Goal: Information Seeking & Learning: Learn about a topic

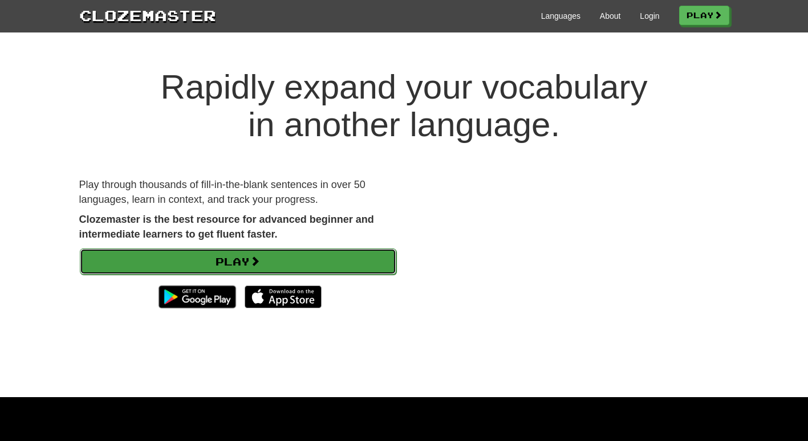
click at [280, 258] on link "Play" at bounding box center [238, 262] width 316 height 26
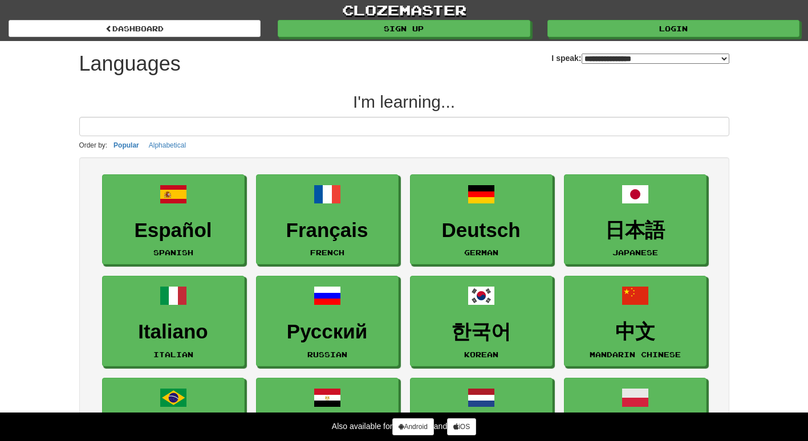
click at [581, 56] on select "**********" at bounding box center [655, 59] width 148 height 10
select select "**"
click at [581, 54] on select "**********" at bounding box center [655, 59] width 148 height 10
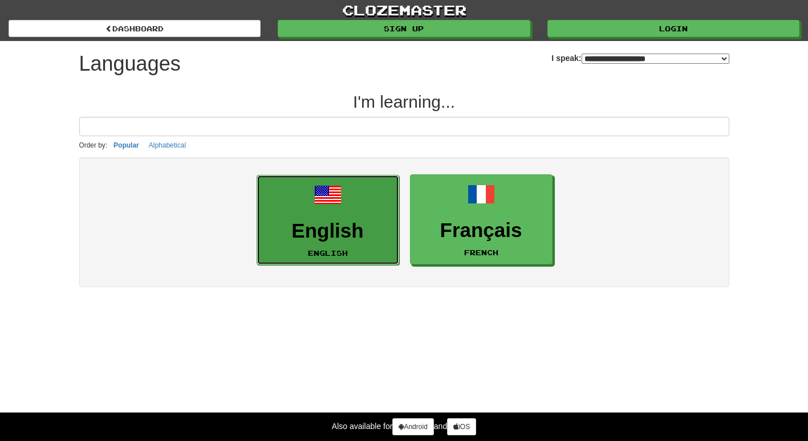
click at [353, 207] on link "English English" at bounding box center [327, 220] width 142 height 91
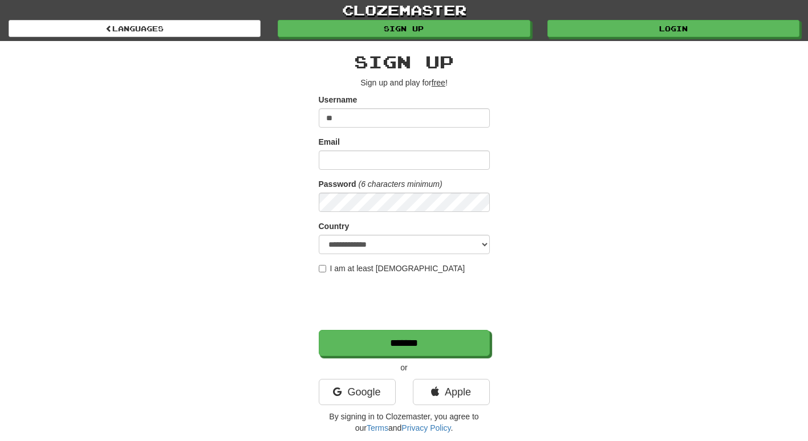
type input "**"
click at [360, 158] on input "Email" at bounding box center [404, 159] width 171 height 19
type input "**********"
select select "**"
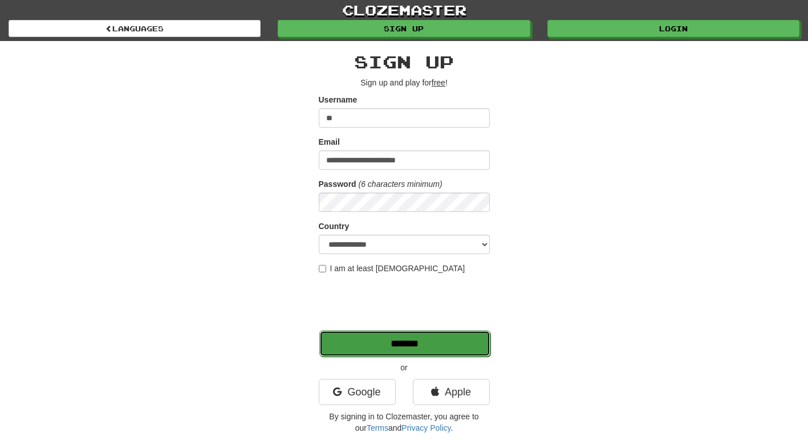
click at [370, 351] on input "*******" at bounding box center [404, 344] width 171 height 26
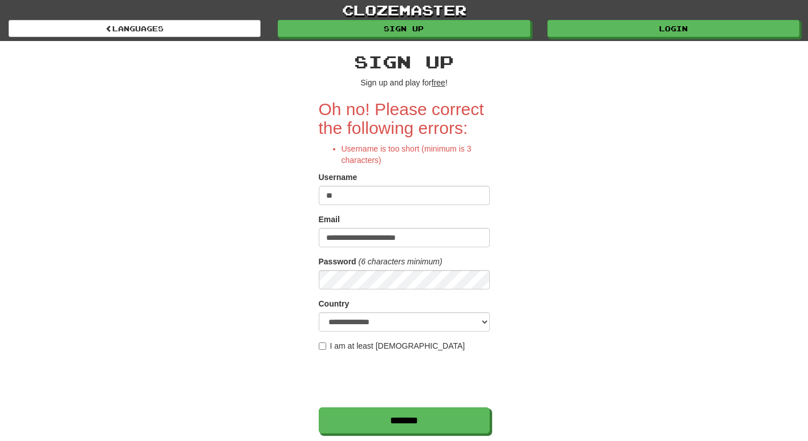
click at [378, 199] on input "**" at bounding box center [404, 195] width 171 height 19
type input "*"
type input "**********"
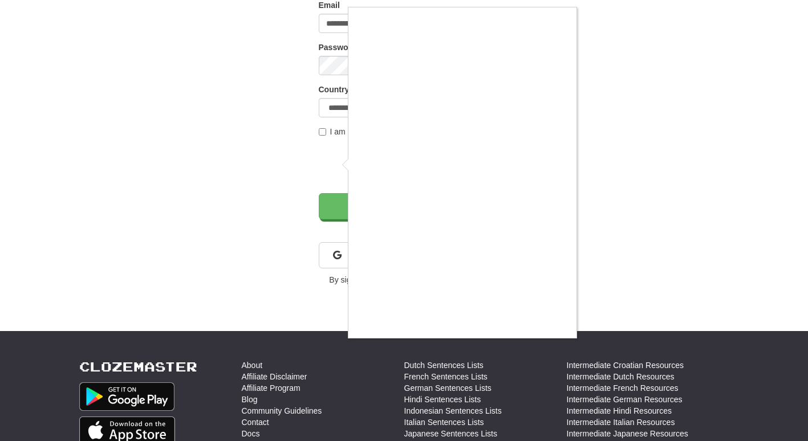
scroll to position [217, 0]
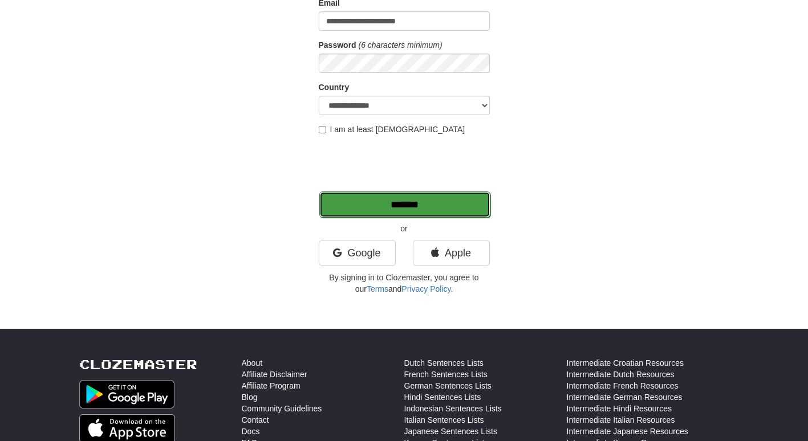
click at [404, 210] on input "*******" at bounding box center [404, 205] width 171 height 26
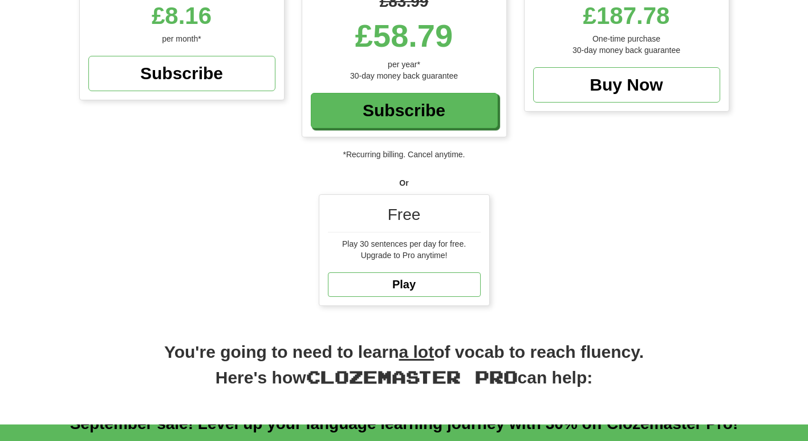
scroll to position [231, 0]
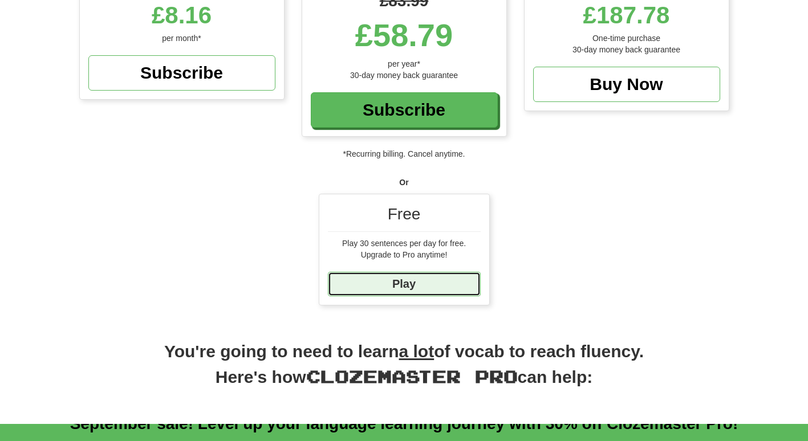
click at [386, 282] on link "Play" at bounding box center [404, 284] width 153 height 25
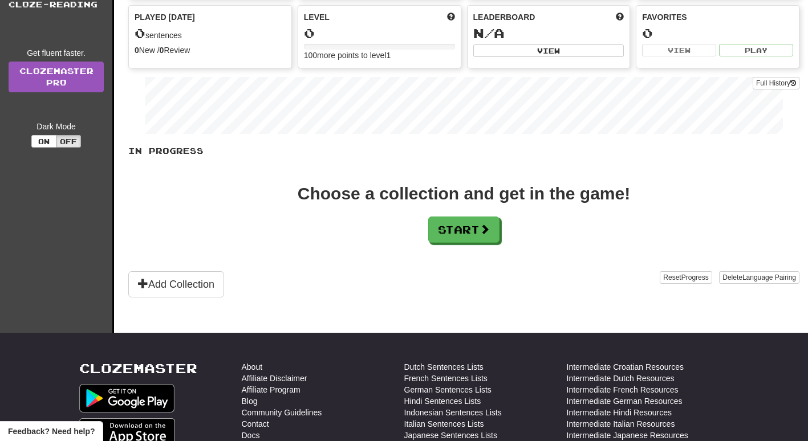
scroll to position [136, 0]
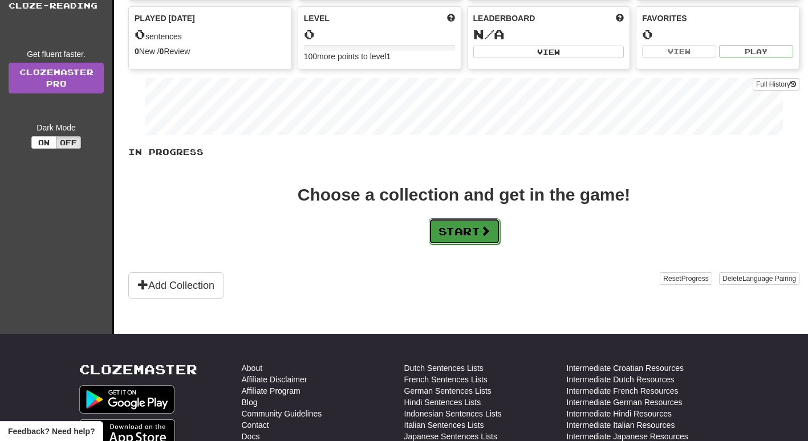
click at [451, 225] on button "Start" at bounding box center [464, 231] width 71 height 26
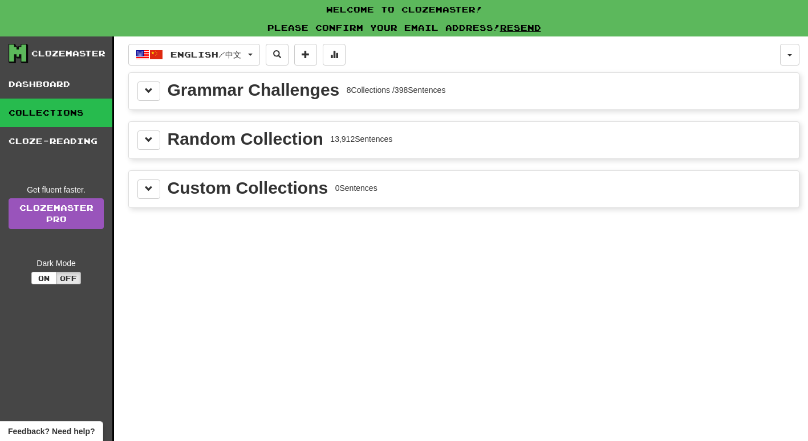
click at [393, 99] on div "Grammar Challenges 8 Collections / 398 Sentences" at bounding box center [463, 91] width 653 height 19
click at [382, 94] on div "8 Collections / 398 Sentences" at bounding box center [396, 89] width 99 height 11
click at [149, 91] on span at bounding box center [149, 91] width 8 height 8
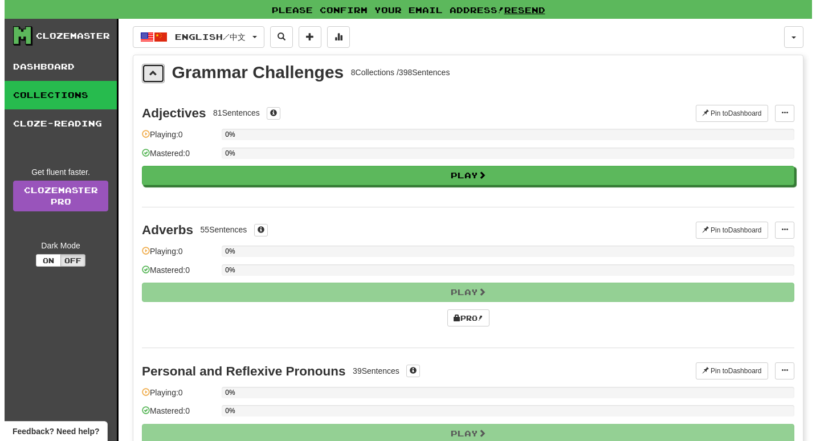
scroll to position [17, 0]
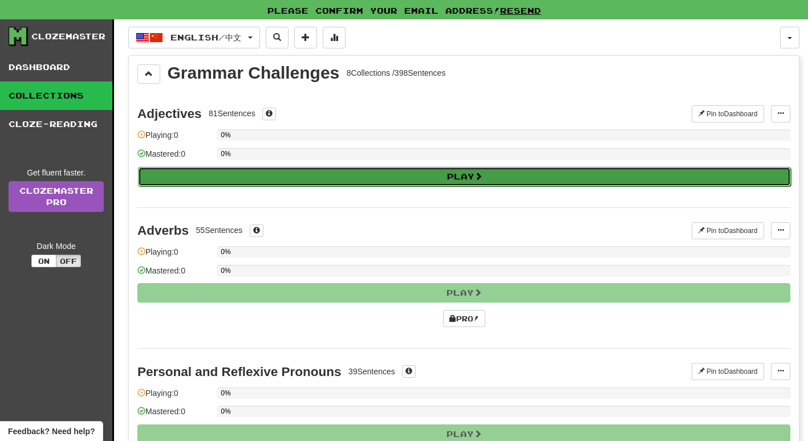
click at [414, 179] on button "Play" at bounding box center [464, 176] width 653 height 19
select select "**"
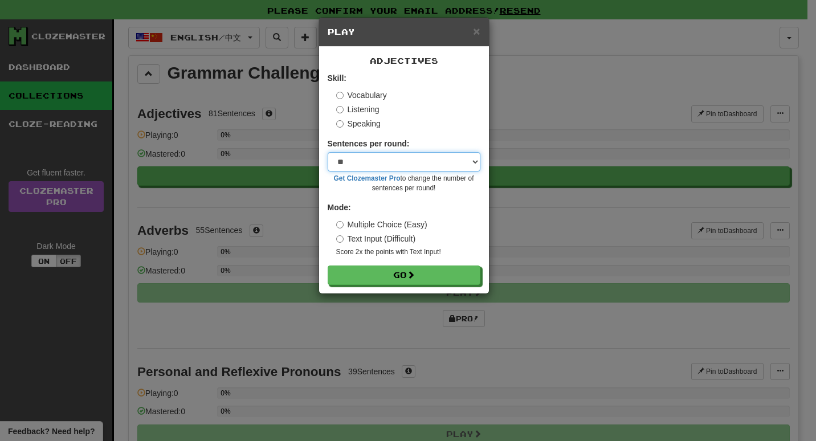
click at [380, 163] on select "* ** ** ** ** ** *** ********" at bounding box center [404, 161] width 153 height 19
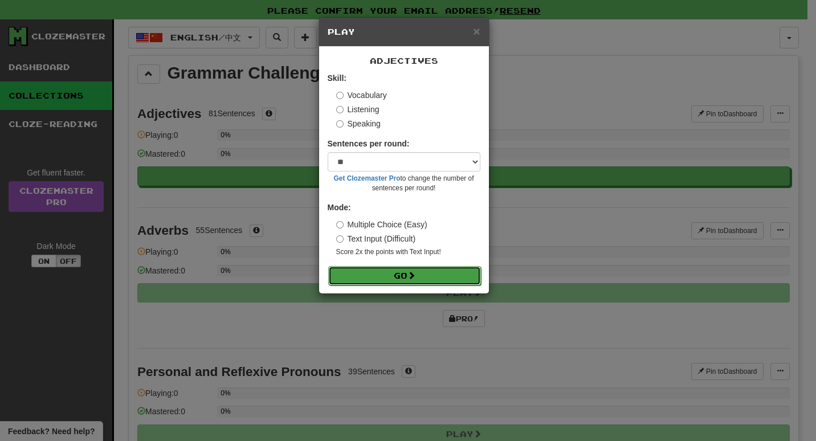
click at [380, 281] on button "Go" at bounding box center [404, 275] width 153 height 19
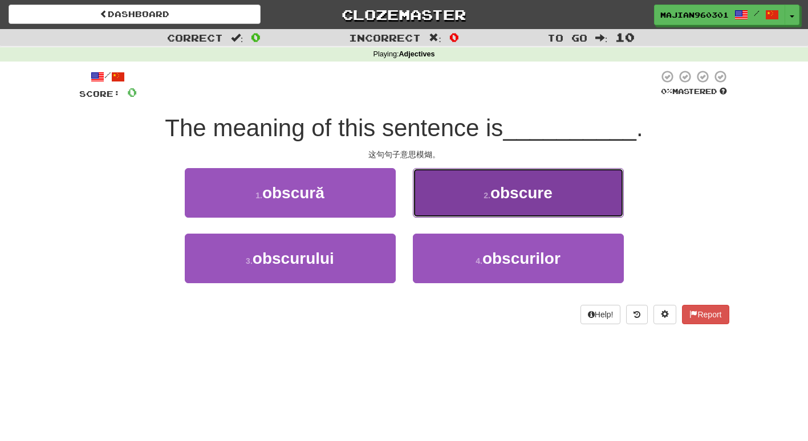
click at [498, 216] on button "2 . obscure" at bounding box center [518, 193] width 211 height 50
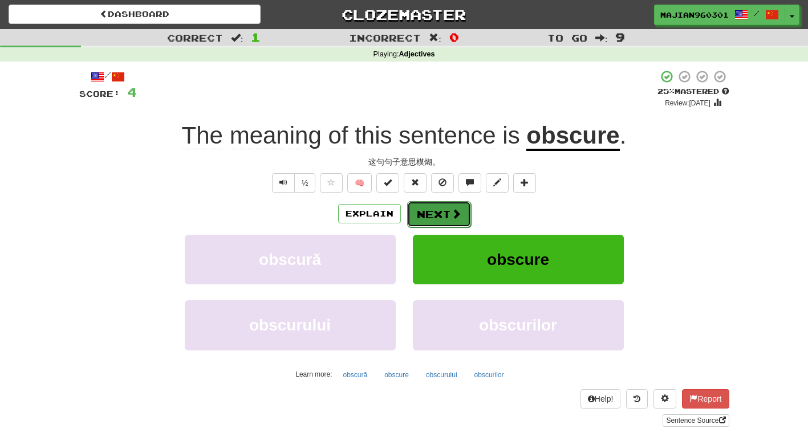
click at [457, 211] on span at bounding box center [456, 214] width 10 height 10
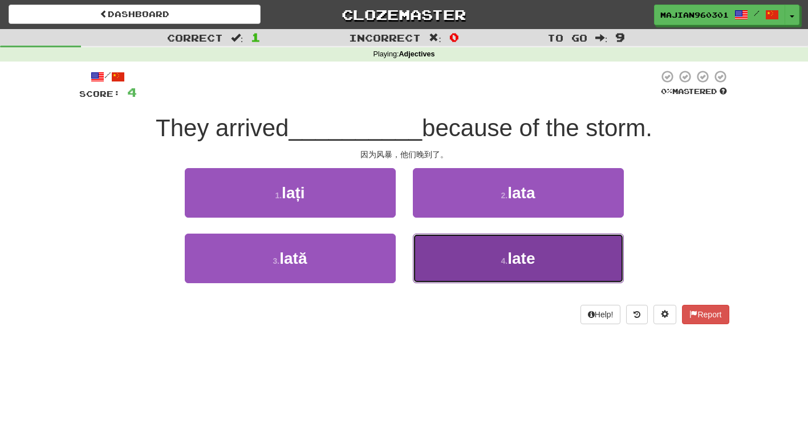
click at [460, 270] on button "4 . late" at bounding box center [518, 259] width 211 height 50
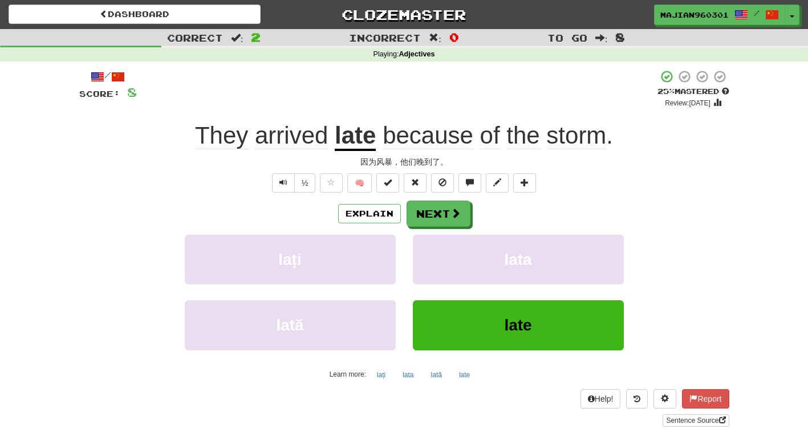
click at [621, 197] on div "/ Score: 8 + 4 25 % Mastered Review: 2025-09-18 They arrived late because of th…" at bounding box center [404, 248] width 650 height 357
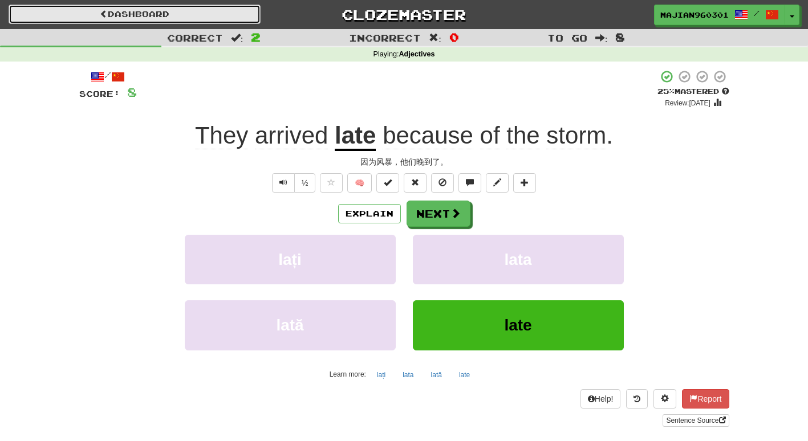
click at [222, 15] on link "Dashboard" at bounding box center [135, 14] width 252 height 19
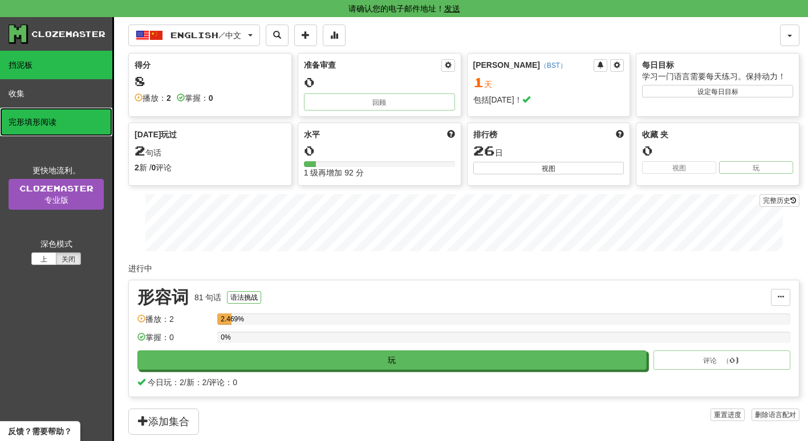
click at [97, 118] on link "完形填形阅读" at bounding box center [56, 122] width 112 height 28
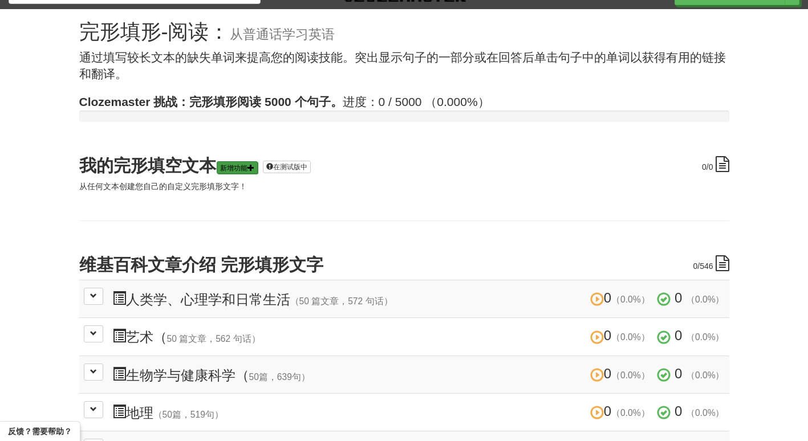
scroll to position [19, 0]
click at [237, 172] on link "新增功能" at bounding box center [237, 168] width 41 height 13
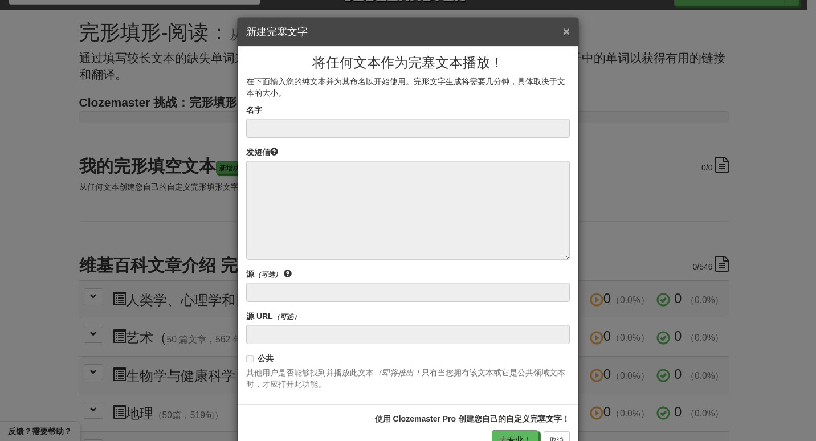
click at [565, 28] on button "×" at bounding box center [566, 31] width 7 height 12
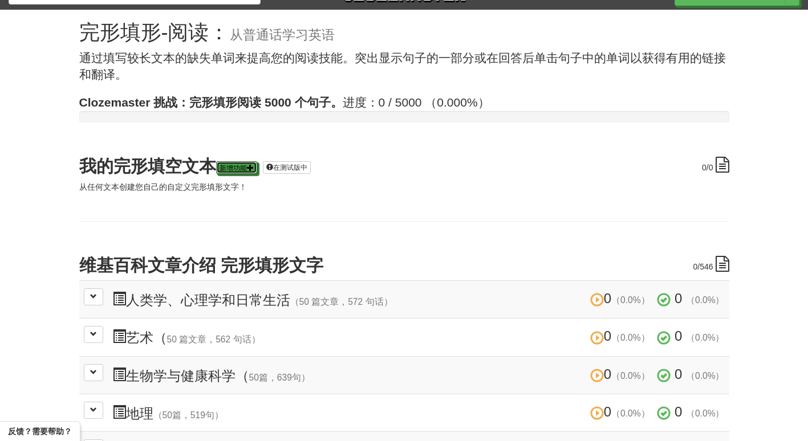
scroll to position [0, 0]
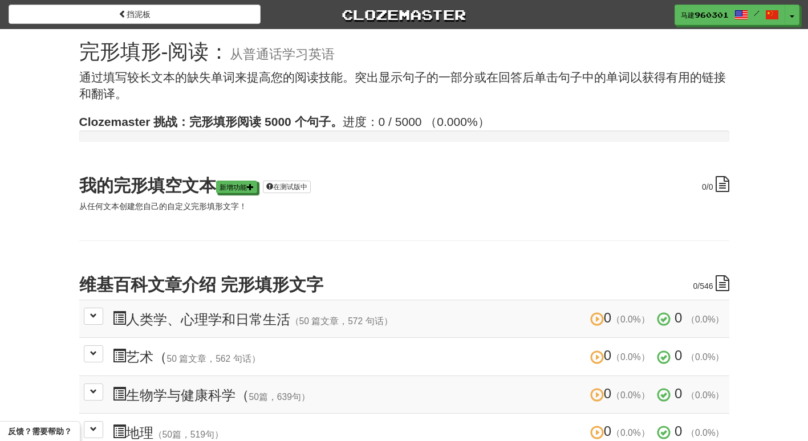
click at [237, 4] on div "挡泥板 Clozemaster 马建960301 / 切换下拉菜单 Dashboard Leaderboard Activity Feed Notificat…" at bounding box center [404, 12] width 808 height 25
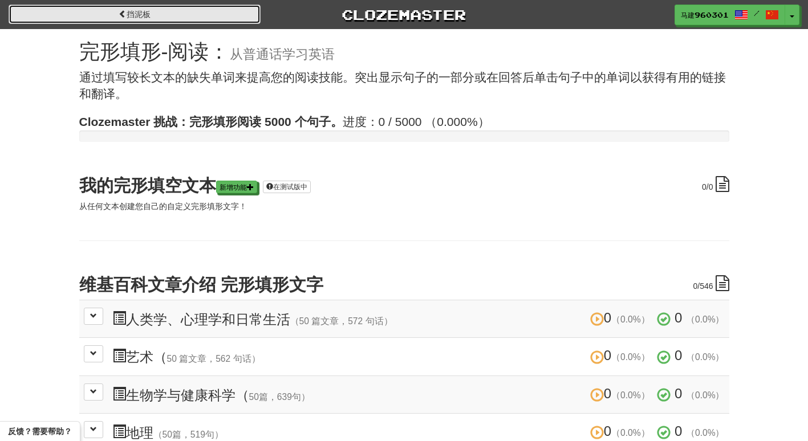
click at [199, 21] on link "挡泥板" at bounding box center [135, 14] width 252 height 19
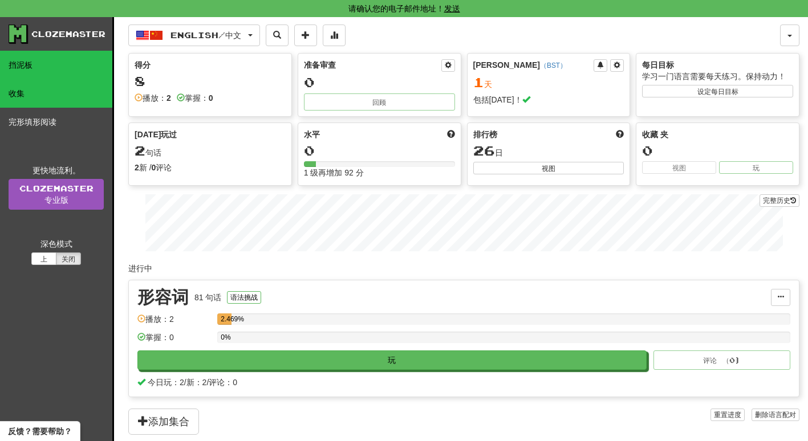
click at [44, 84] on link "收集" at bounding box center [56, 93] width 112 height 28
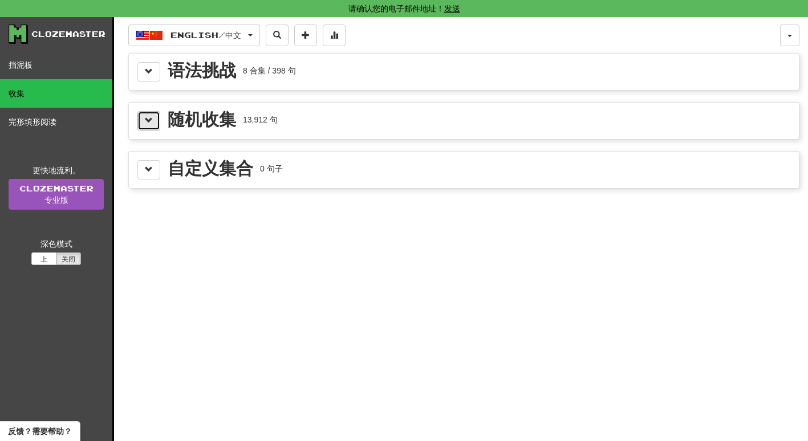
click at [156, 128] on button at bounding box center [148, 120] width 23 height 19
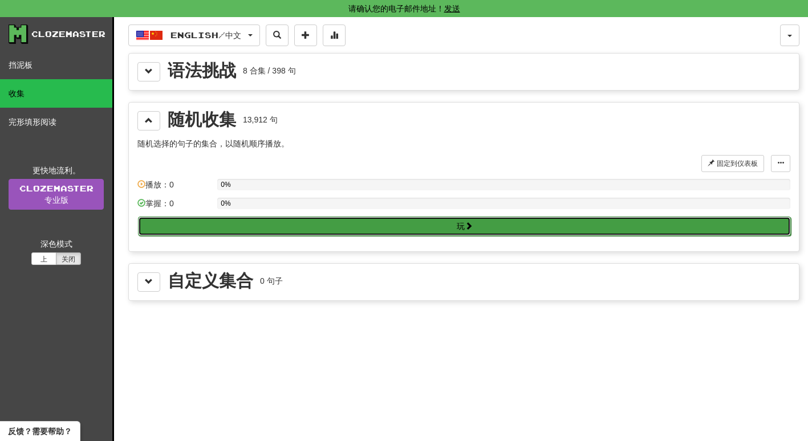
click at [274, 225] on button "玩" at bounding box center [464, 226] width 653 height 19
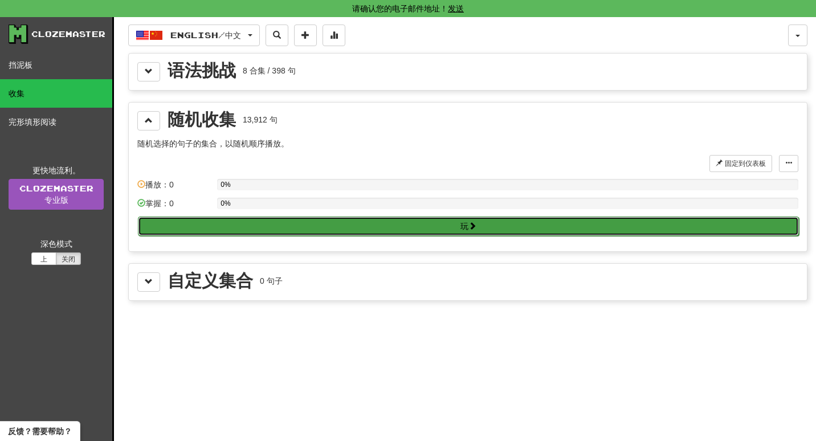
select select "**"
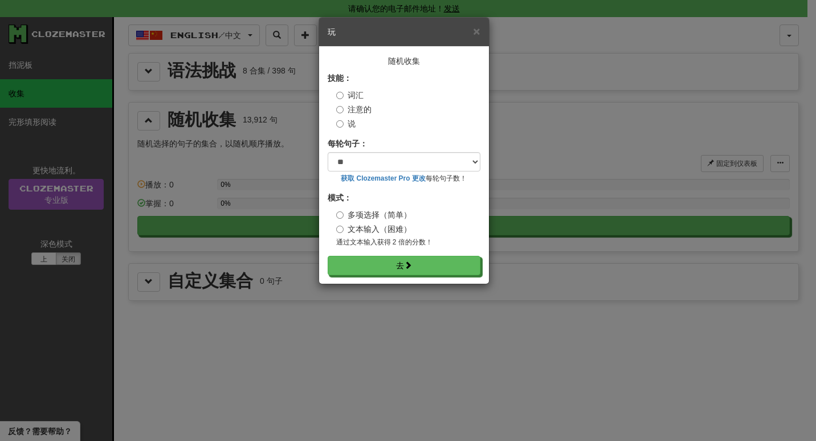
click at [350, 227] on font "文本输入（困难）" at bounding box center [380, 229] width 64 height 9
click at [377, 275] on button "去" at bounding box center [404, 265] width 153 height 19
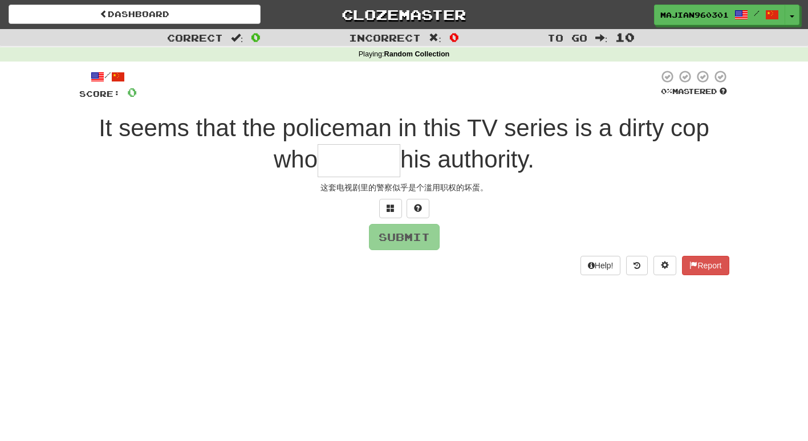
click at [337, 161] on input "text" at bounding box center [358, 161] width 83 height 34
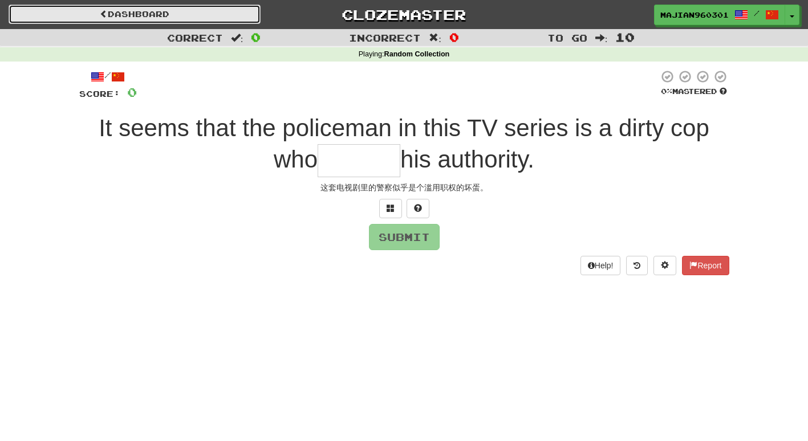
click at [150, 8] on link "Dashboard" at bounding box center [135, 14] width 252 height 19
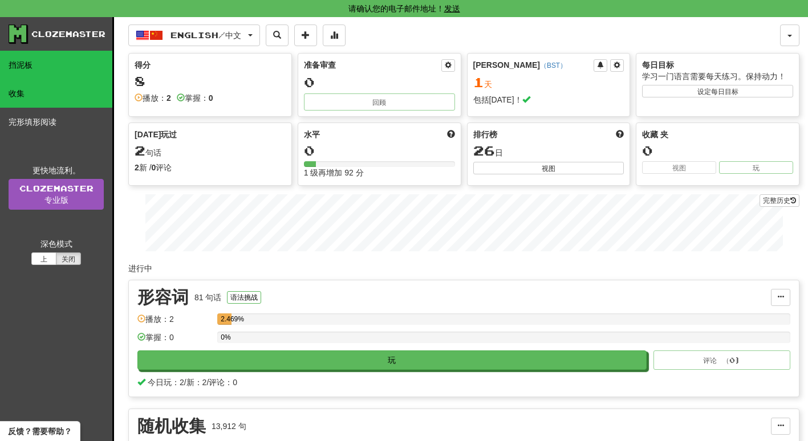
click at [41, 88] on link "收集" at bounding box center [56, 93] width 112 height 28
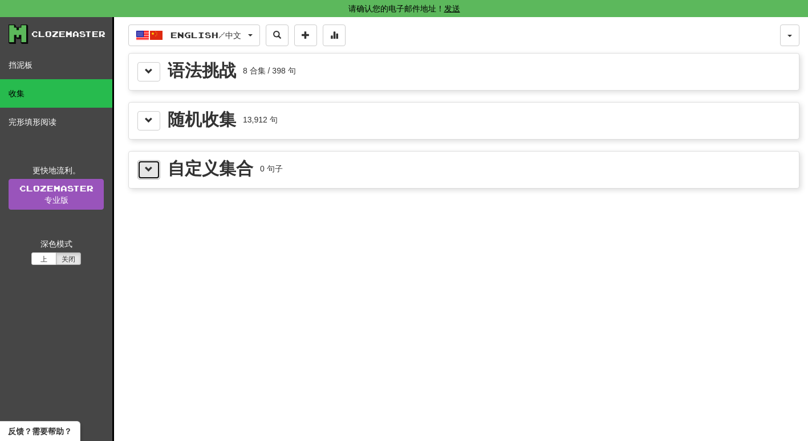
click at [158, 168] on button at bounding box center [148, 169] width 23 height 19
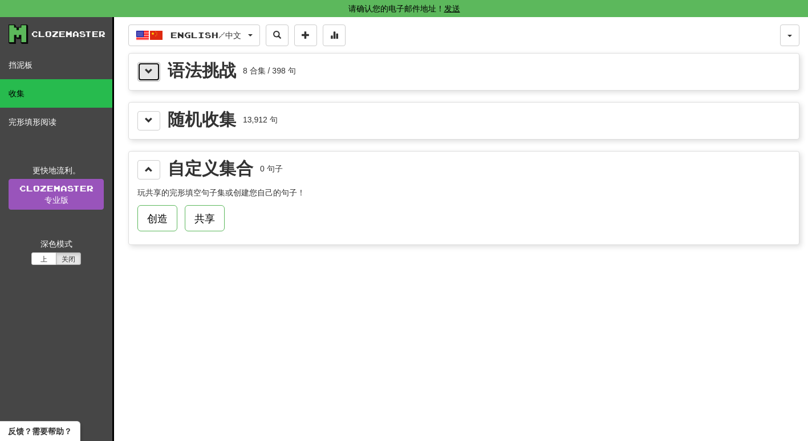
click at [148, 62] on button at bounding box center [148, 71] width 23 height 19
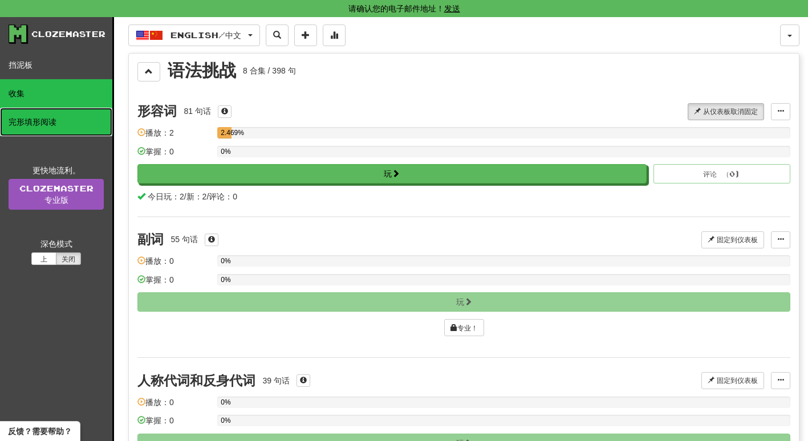
click at [64, 126] on link "完形填形阅读" at bounding box center [56, 122] width 112 height 28
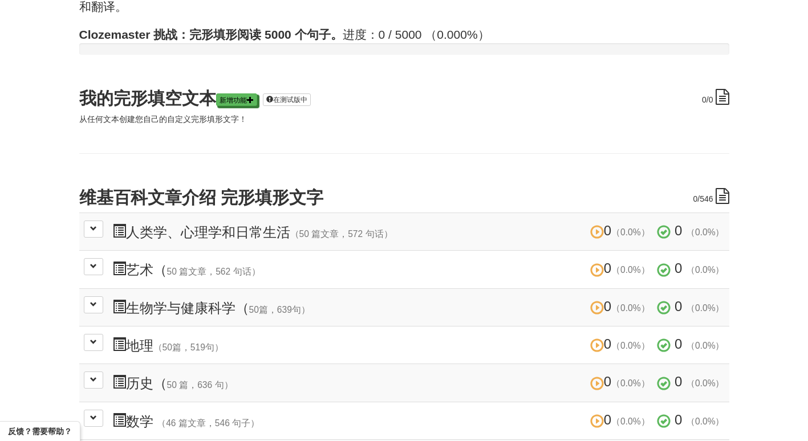
scroll to position [88, 0]
click at [93, 222] on button at bounding box center [93, 228] width 19 height 17
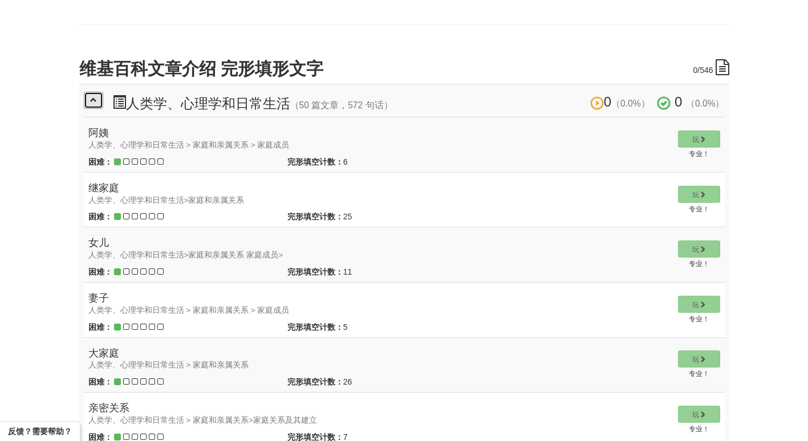
scroll to position [215, 0]
click at [701, 138] on td "玩 专业！" at bounding box center [698, 145] width 51 height 55
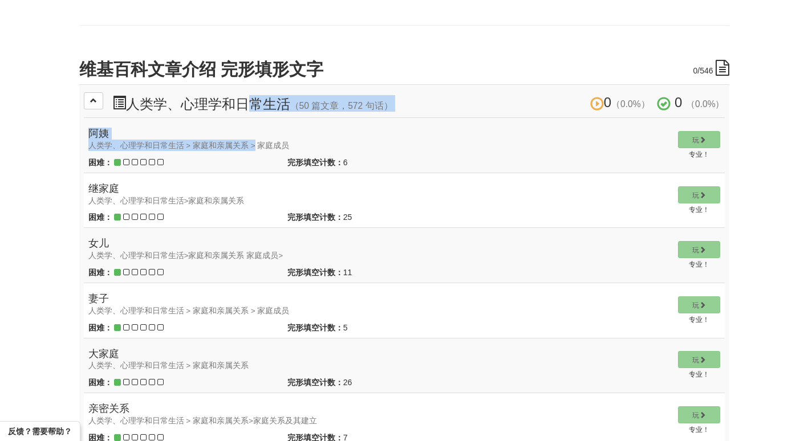
drag, startPoint x: 250, startPoint y: 145, endPoint x: 248, endPoint y: 93, distance: 51.3
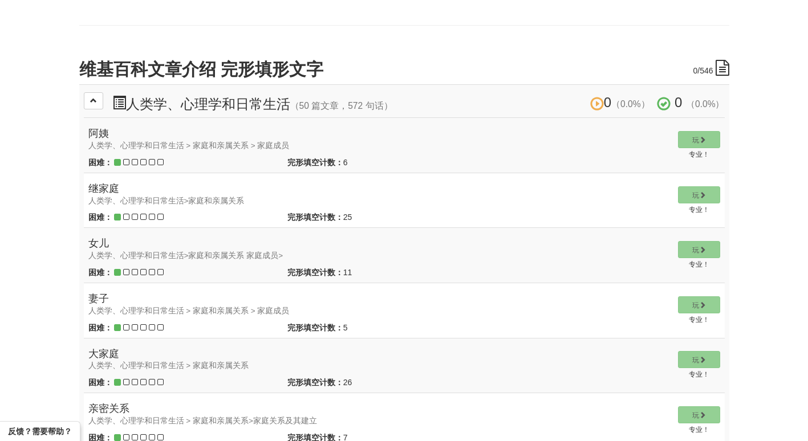
click at [406, 140] on h4 "阿姨 人类学、心理学和日常生活 > 家庭和亲属关系 > 家庭成员" at bounding box center [378, 139] width 580 height 23
click at [690, 139] on td "玩 专业！" at bounding box center [698, 145] width 51 height 55
drag, startPoint x: 698, startPoint y: 139, endPoint x: 692, endPoint y: 157, distance: 19.8
click at [692, 157] on td "玩 专业！" at bounding box center [698, 145] width 51 height 55
click at [692, 157] on small "专业！" at bounding box center [699, 154] width 21 height 8
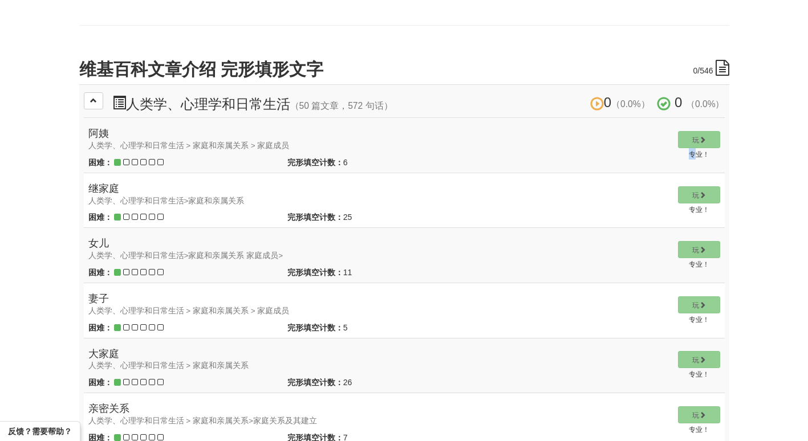
click at [674, 151] on td "玩 专业！" at bounding box center [698, 145] width 51 height 55
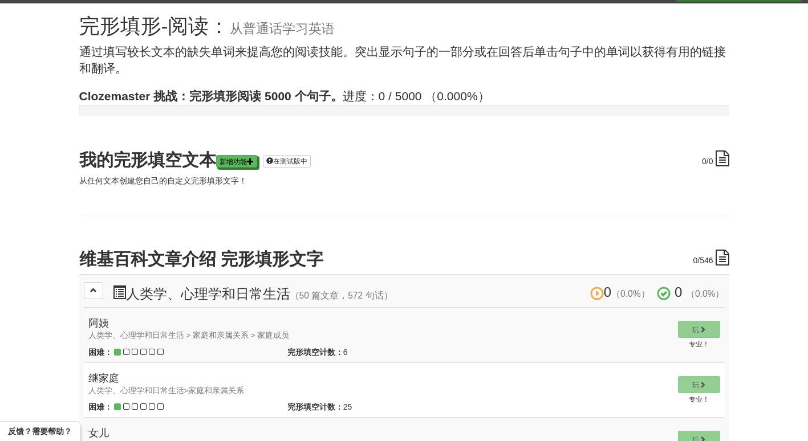
scroll to position [25, 0]
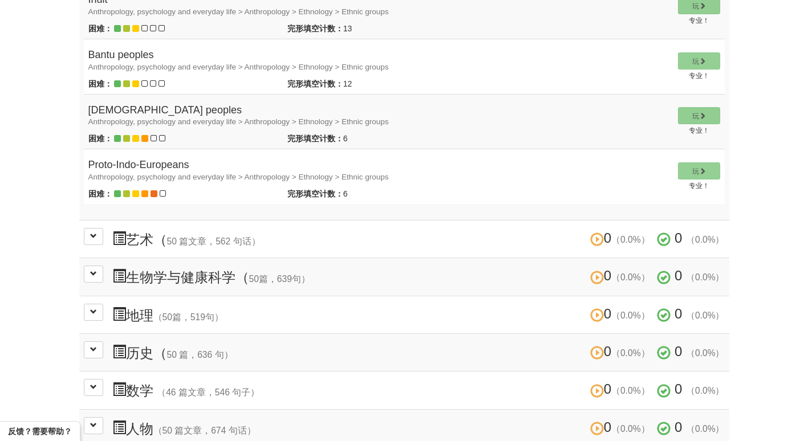
scroll to position [2881, 0]
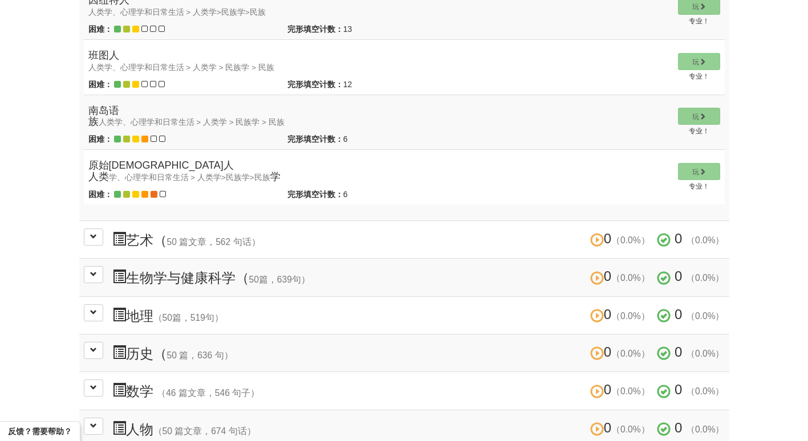
click at [696, 169] on td "玩 专业！" at bounding box center [698, 177] width 51 height 55
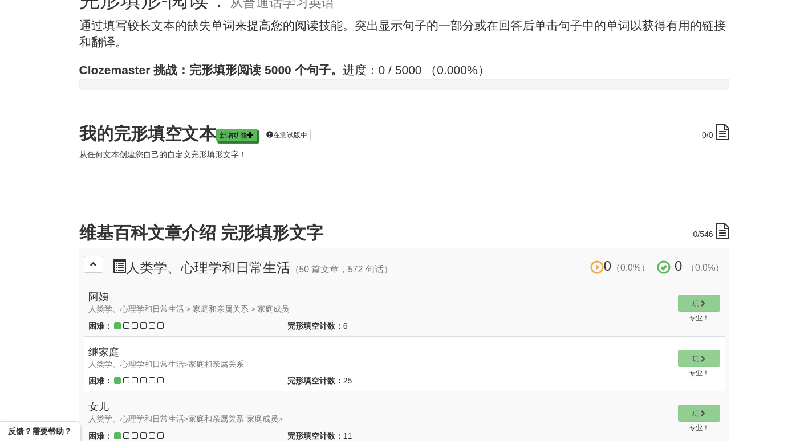
scroll to position [0, 0]
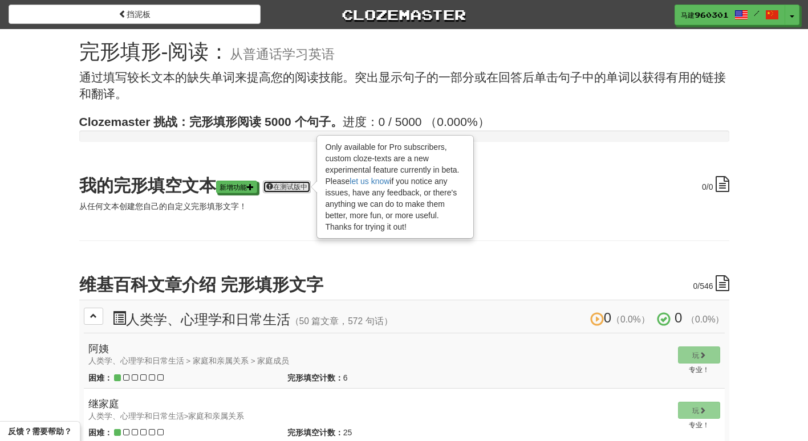
click at [299, 185] on font "在测试版中" at bounding box center [290, 187] width 34 height 8
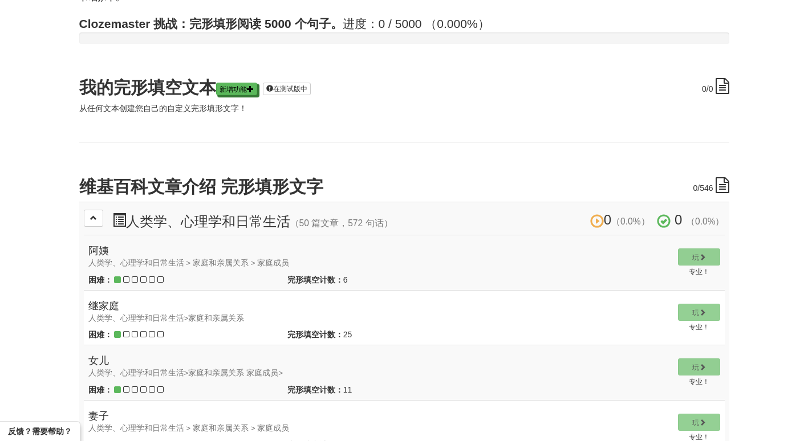
scroll to position [99, 0]
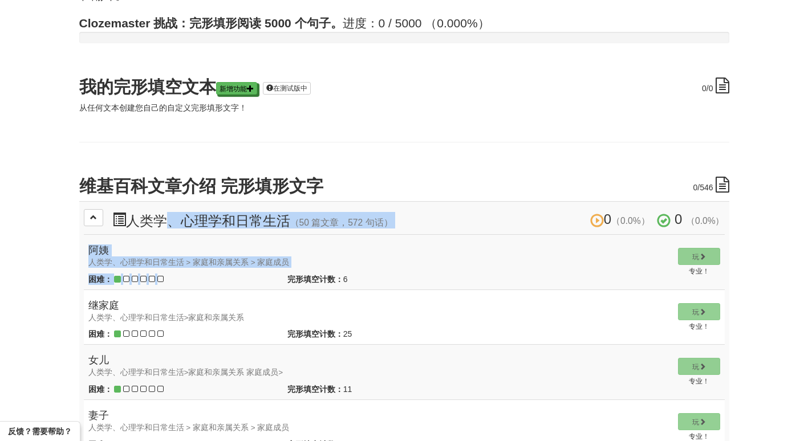
drag, startPoint x: 169, startPoint y: 218, endPoint x: 263, endPoint y: 268, distance: 106.4
click at [263, 268] on td "阿姨 人类学、心理学和日常生活 > 家庭和亲属关系 > 家庭成员 困难： 完形填空计数： 6 Play" at bounding box center [378, 262] width 589 height 55
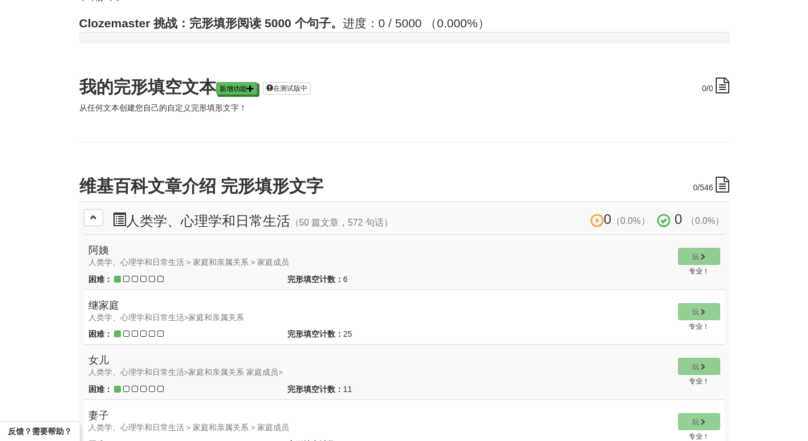
click at [263, 268] on td "阿姨 人类学、心理学和日常生活 > 家庭和亲属关系 > 家庭成员 困难： 完形填空计数： 6 Play" at bounding box center [378, 262] width 589 height 55
drag, startPoint x: 655, startPoint y: 264, endPoint x: 662, endPoint y: 239, distance: 26.0
click at [662, 239] on td "阿姨 人类学、心理学和日常生活 > 家庭和亲属关系 > 家庭成员 困难： 完形填空计数： 6 Play" at bounding box center [378, 262] width 589 height 55
drag, startPoint x: 685, startPoint y: 266, endPoint x: 689, endPoint y: 272, distance: 7.0
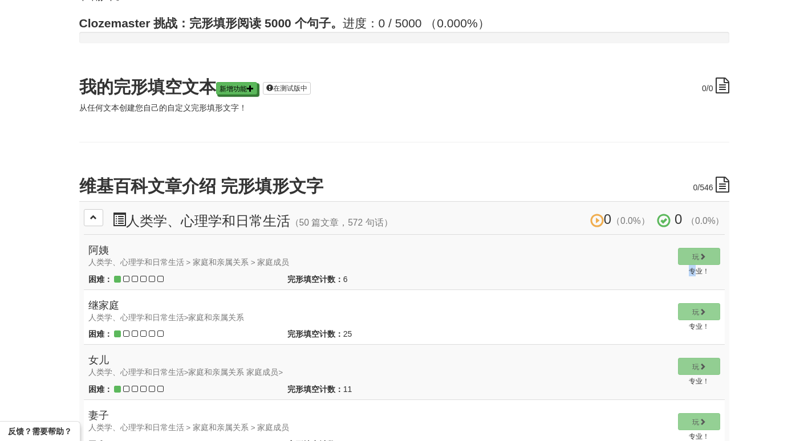
click at [689, 272] on td "玩 专业！" at bounding box center [698, 262] width 51 height 55
click at [689, 272] on small "专业！" at bounding box center [699, 271] width 21 height 8
drag, startPoint x: 689, startPoint y: 272, endPoint x: 686, endPoint y: 263, distance: 9.0
click at [686, 263] on td "玩 专业！" at bounding box center [698, 262] width 51 height 55
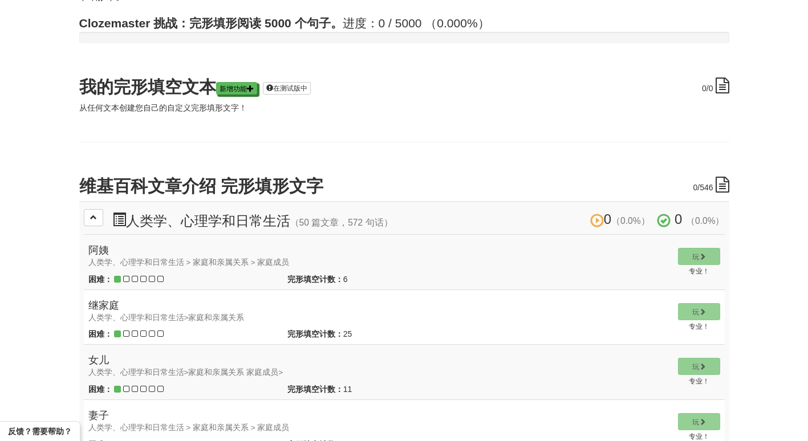
click at [687, 259] on td "玩 专业！" at bounding box center [698, 262] width 51 height 55
drag, startPoint x: 687, startPoint y: 259, endPoint x: 505, endPoint y: 270, distance: 182.1
click at [505, 270] on tr "阿姨 人类学、心理学和日常生活 > 家庭和亲属关系 > 家庭成员 困难： 完形填空计数： 6 Play 玩 专业！" at bounding box center [404, 262] width 641 height 55
click at [505, 270] on td "阿姨 人类学、心理学和日常生活 > 家庭和亲属关系 > 家庭成员 困难： 完形填空计数： 6 Play" at bounding box center [378, 262] width 589 height 55
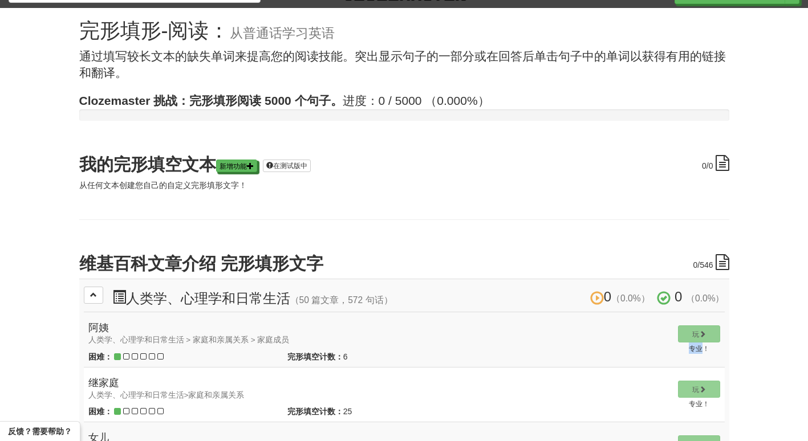
scroll to position [0, 0]
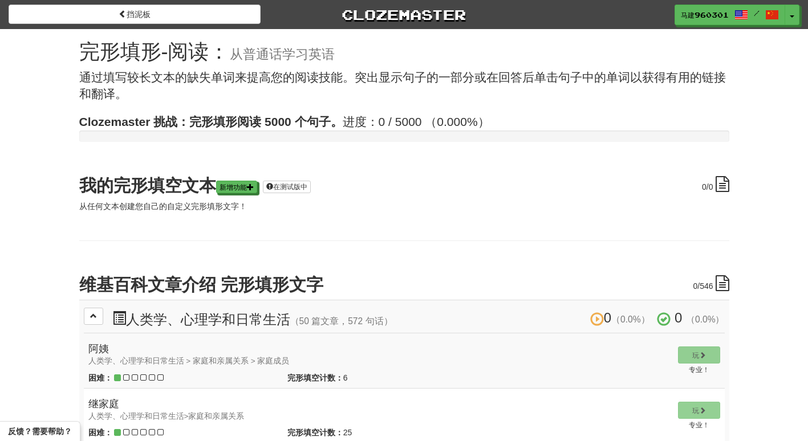
click at [263, 128] on strong "Clozemaster 挑战：完形填形阅读 5000 个句子。" at bounding box center [210, 121] width 263 height 13
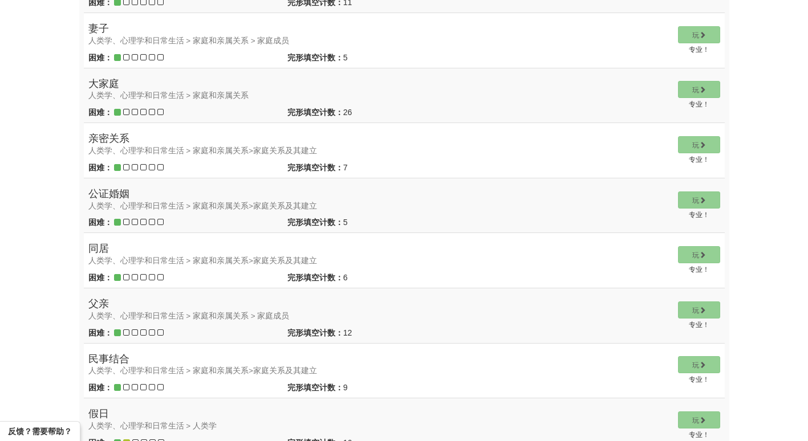
scroll to position [486, 0]
click at [104, 82] on font "大家庭 人类学、心理学和日常生活 > 家庭和亲属关系" at bounding box center [168, 89] width 160 height 23
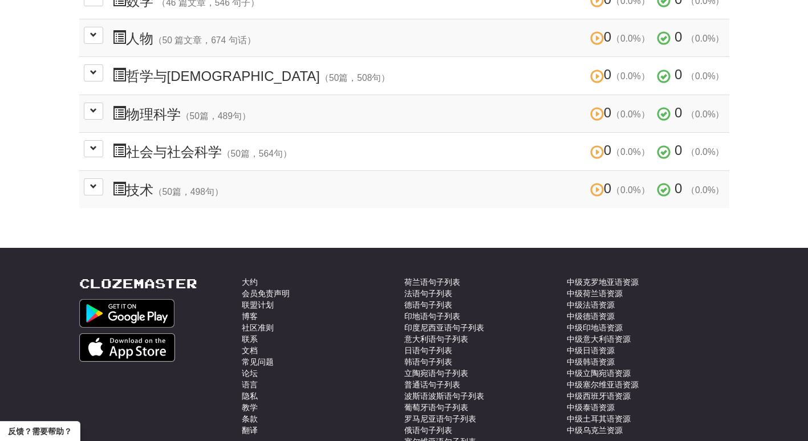
scroll to position [3260, 0]
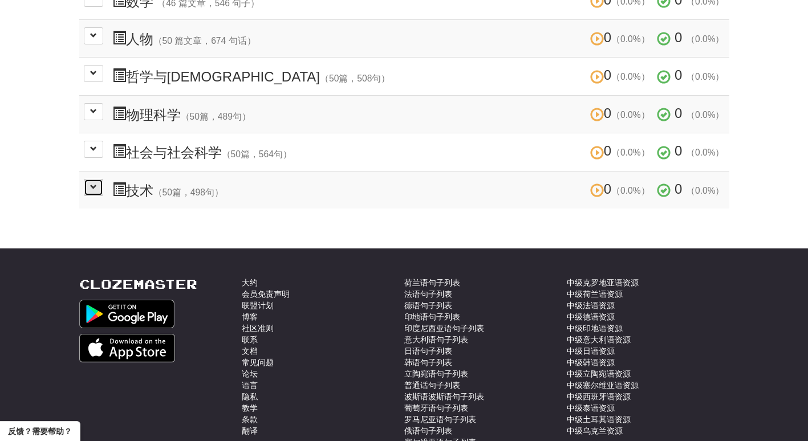
click at [94, 188] on span at bounding box center [93, 187] width 7 height 7
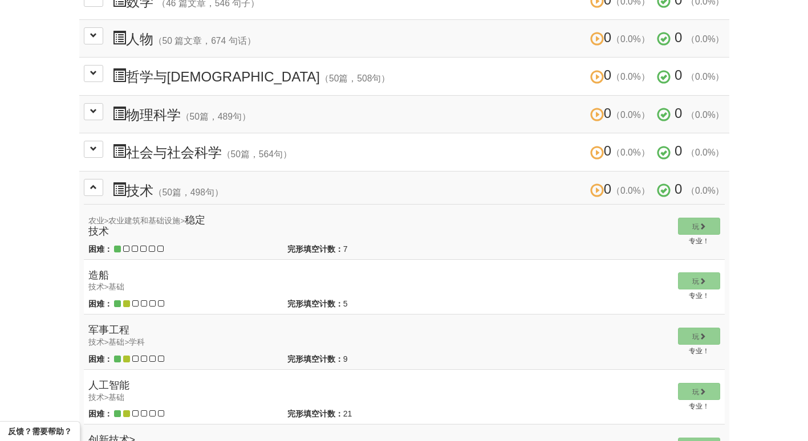
click at [690, 225] on td "玩 专业！" at bounding box center [698, 231] width 51 height 55
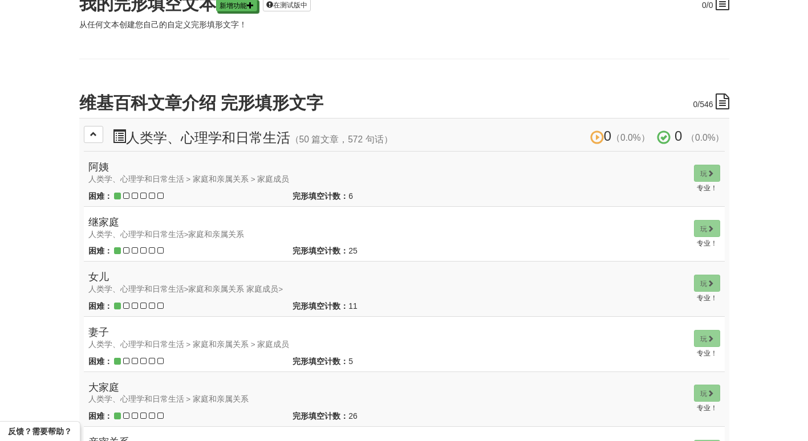
scroll to position [0, 0]
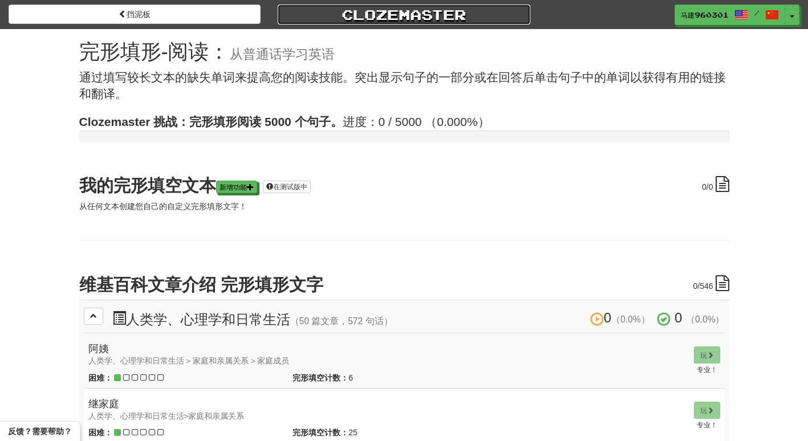
click at [398, 17] on link "Clozemaster" at bounding box center [404, 15] width 252 height 20
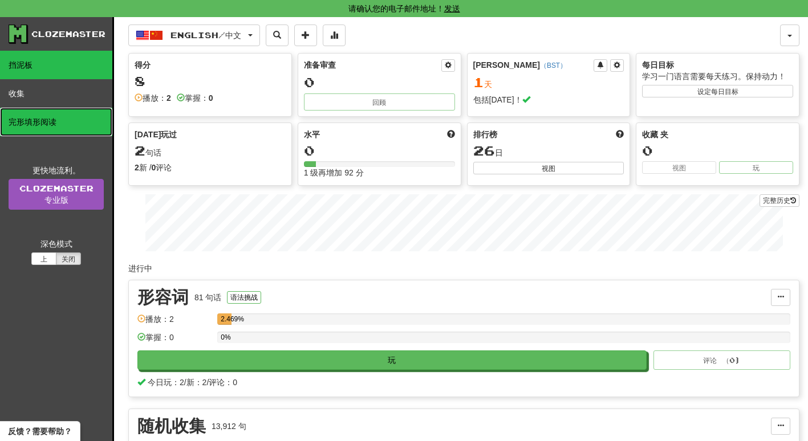
click at [92, 111] on link "完形填形阅读" at bounding box center [56, 122] width 112 height 28
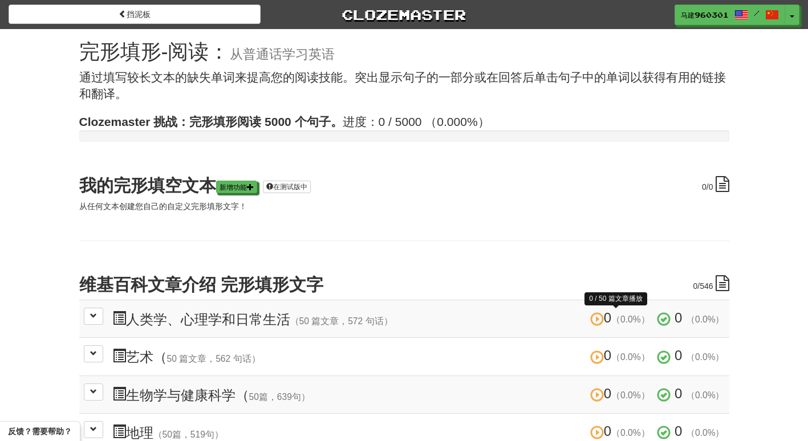
click at [593, 321] on span at bounding box center [597, 319] width 14 height 14
click at [616, 316] on small "（0.0%）" at bounding box center [630, 320] width 39 height 10
click at [665, 320] on span at bounding box center [664, 319] width 14 height 14
click at [190, 316] on font "人类学、心理学和日常生活 （50 篇文章，572 句话）" at bounding box center [259, 319] width 267 height 15
click at [86, 321] on button at bounding box center [93, 316] width 19 height 17
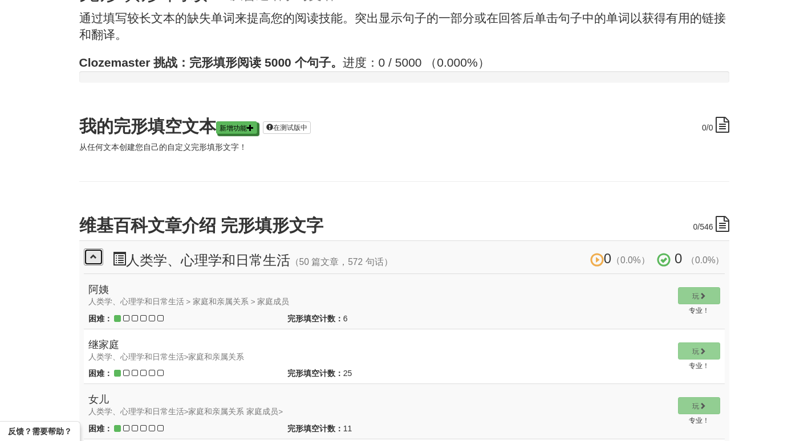
scroll to position [60, 0]
click at [686, 290] on td "玩 专业！" at bounding box center [698, 301] width 51 height 55
click at [208, 253] on font "人类学、心理学和日常生活 （50 篇文章，572 句话）" at bounding box center [259, 259] width 267 height 15
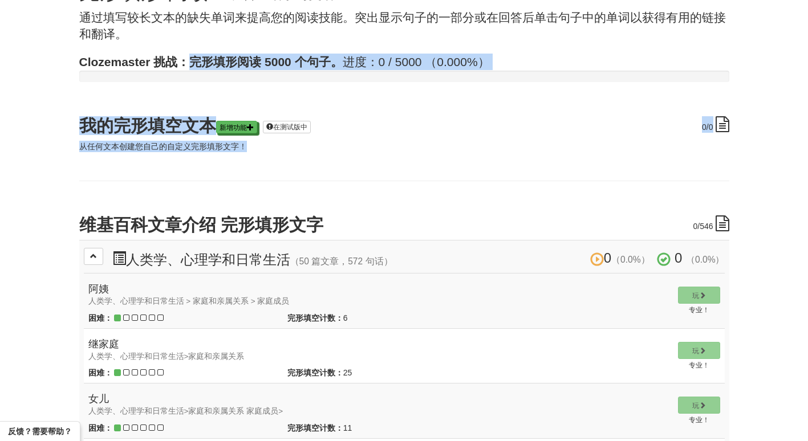
drag, startPoint x: 185, startPoint y: 64, endPoint x: 174, endPoint y: 153, distance: 89.0
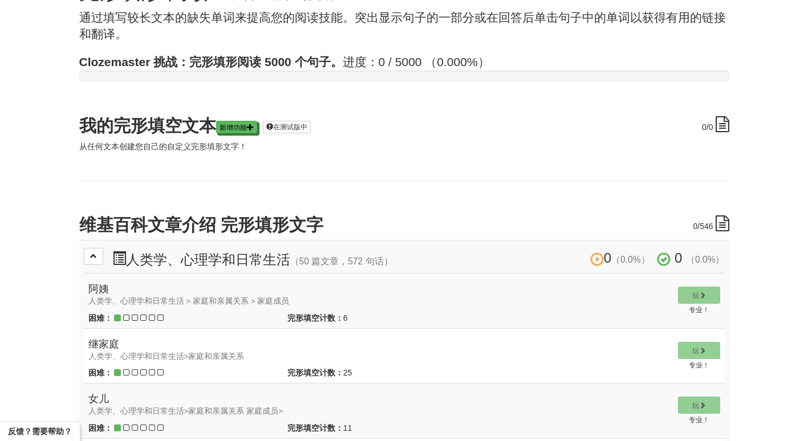
drag, startPoint x: 174, startPoint y: 153, endPoint x: 239, endPoint y: 171, distance: 68.0
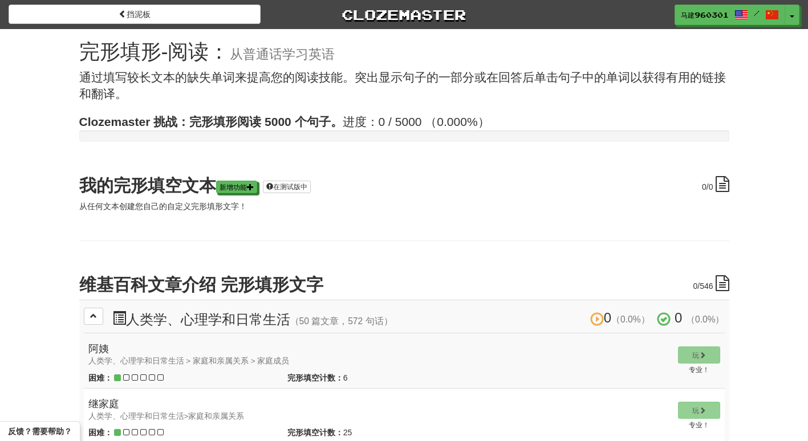
click at [309, 55] on small "从普通话学习英语" at bounding box center [282, 54] width 105 height 15
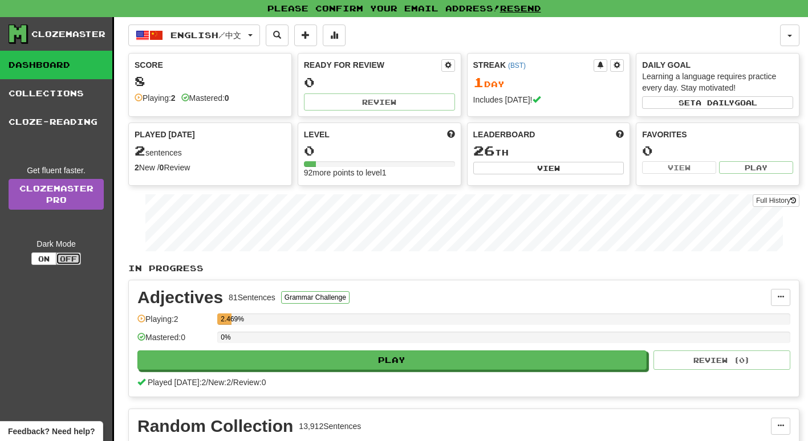
click at [70, 259] on button "Off" at bounding box center [68, 259] width 25 height 13
click at [47, 263] on button "On" at bounding box center [43, 259] width 25 height 13
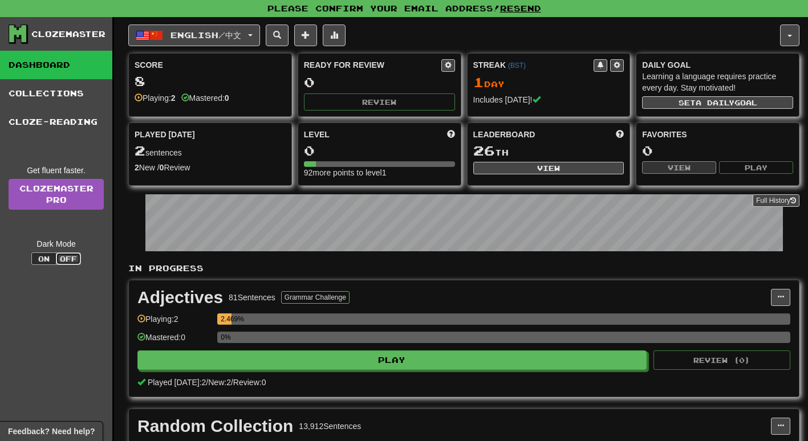
click at [71, 258] on button "Off" at bounding box center [68, 259] width 25 height 13
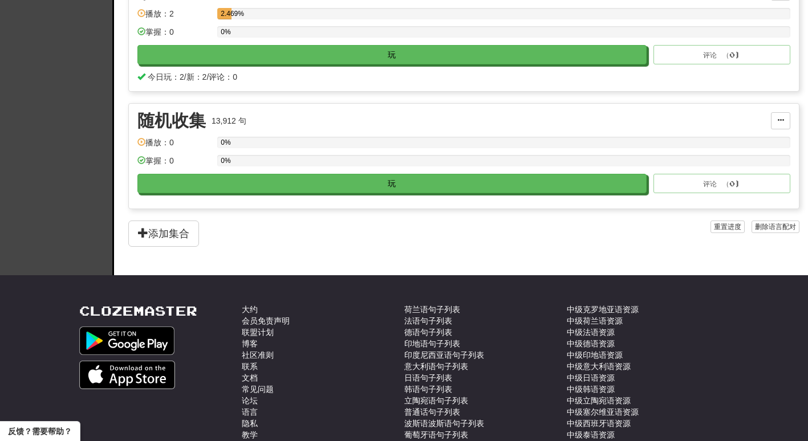
scroll to position [308, 0]
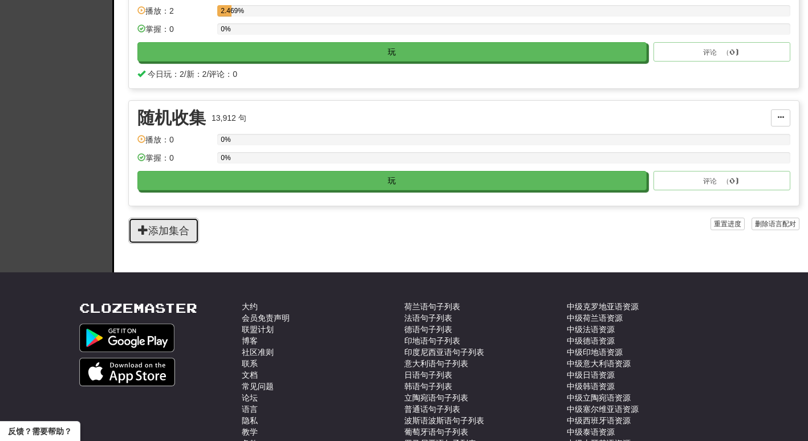
click at [183, 238] on button "添加集合" at bounding box center [163, 231] width 71 height 26
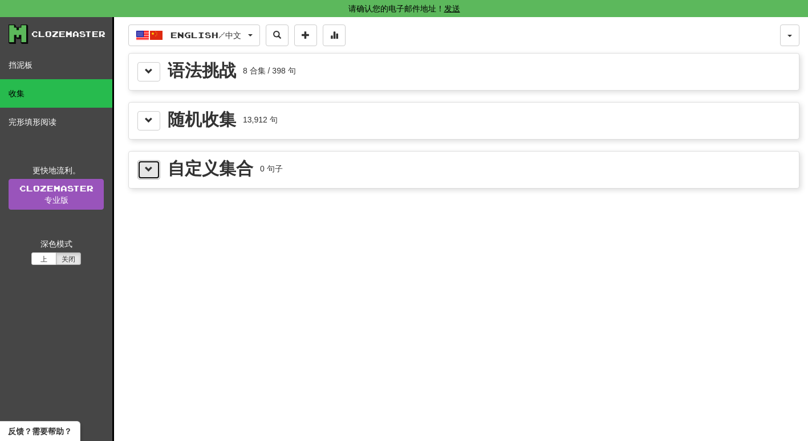
click at [149, 166] on span at bounding box center [149, 169] width 8 height 8
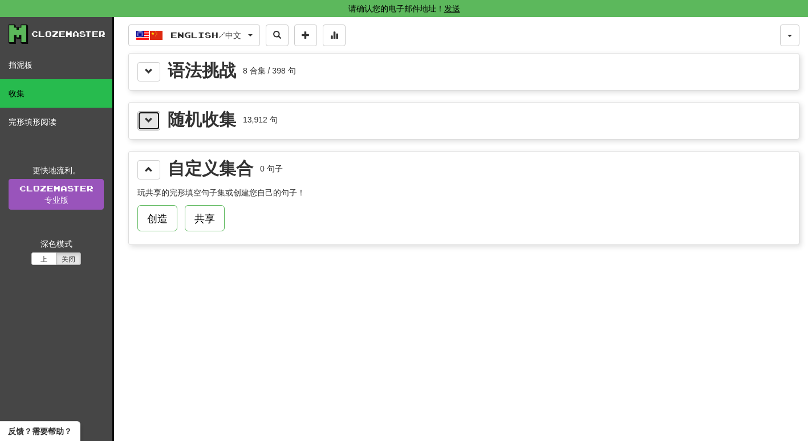
click at [150, 122] on span at bounding box center [149, 120] width 8 height 8
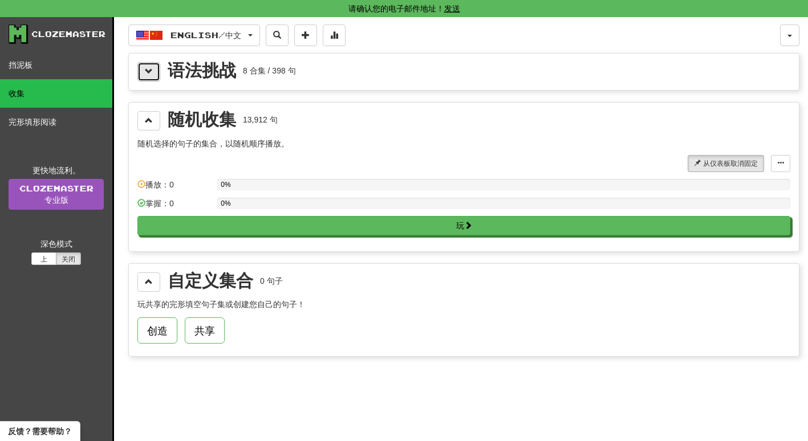
click at [143, 78] on button at bounding box center [148, 71] width 23 height 19
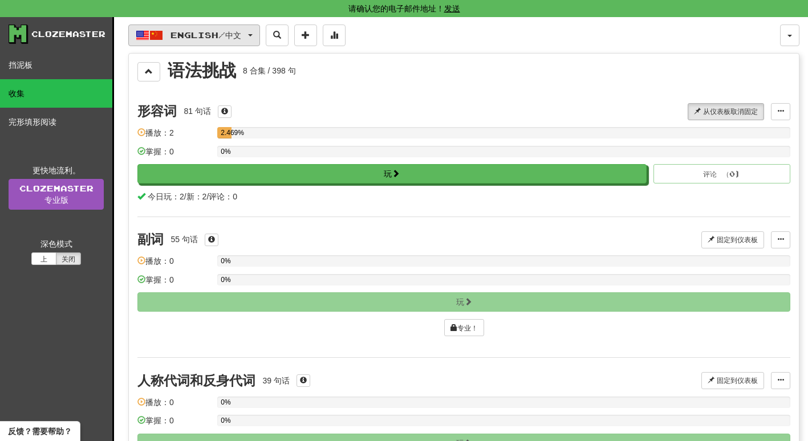
click at [258, 28] on button "English / 中文" at bounding box center [194, 36] width 132 height 22
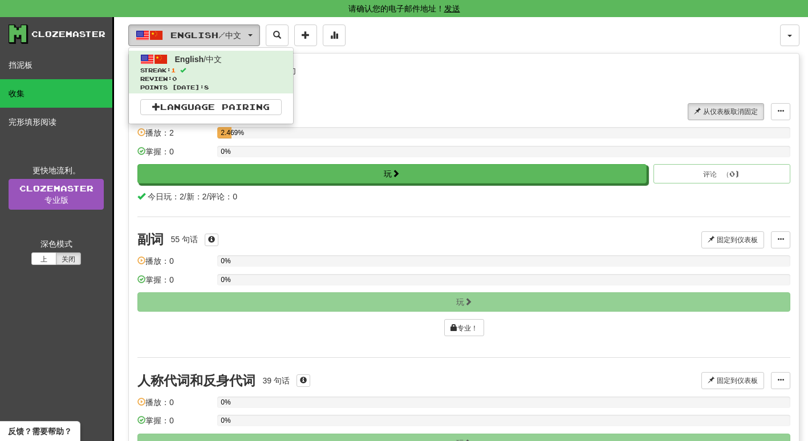
click at [258, 28] on button "English / 中文" at bounding box center [194, 36] width 132 height 22
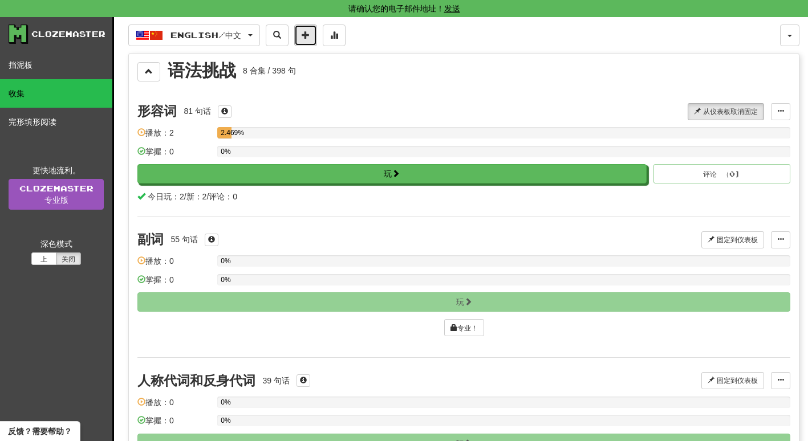
click at [309, 38] on span at bounding box center [306, 35] width 8 height 8
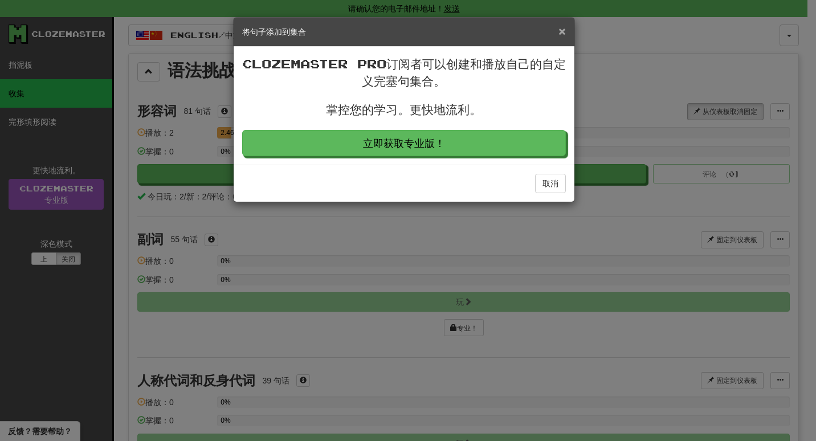
click at [564, 26] on span "×" at bounding box center [562, 31] width 7 height 13
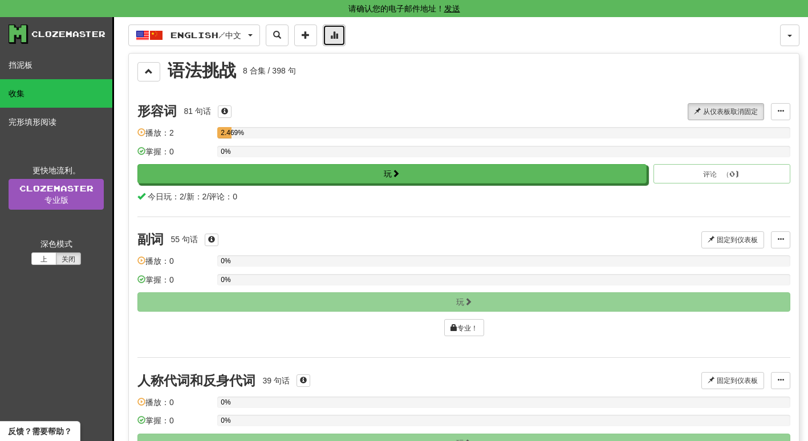
click at [345, 34] on button at bounding box center [334, 36] width 23 height 22
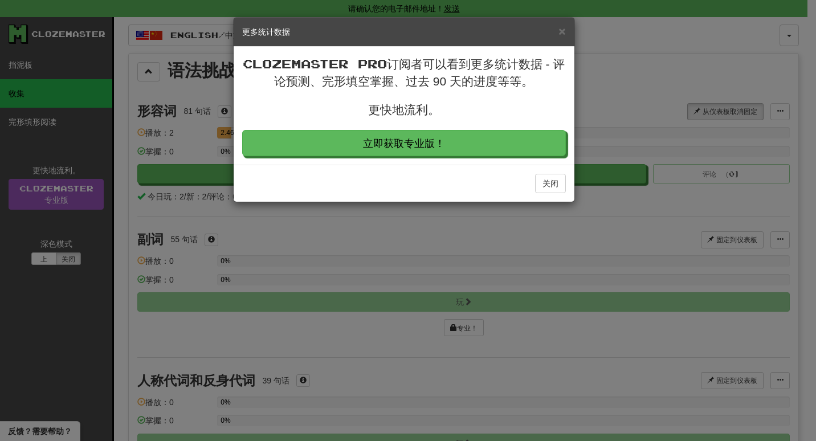
click at [555, 31] on h5 "更多统计数据" at bounding box center [404, 31] width 324 height 11
click at [561, 32] on span "×" at bounding box center [562, 31] width 7 height 13
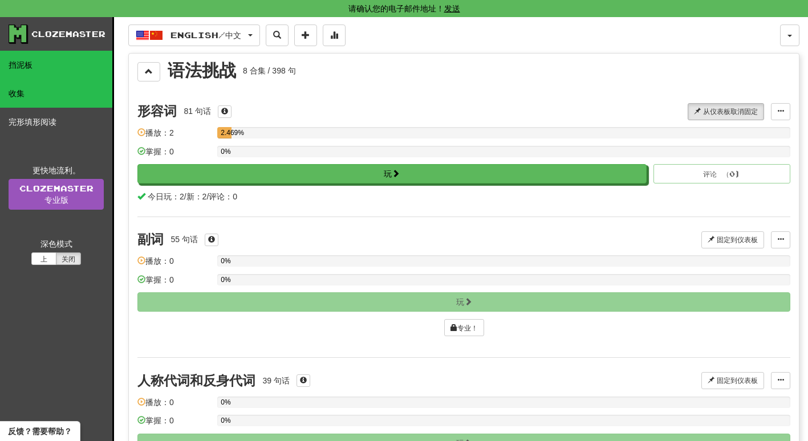
drag, startPoint x: 46, startPoint y: 61, endPoint x: 38, endPoint y: 62, distance: 8.1
click at [38, 62] on link "挡泥板" at bounding box center [56, 65] width 112 height 28
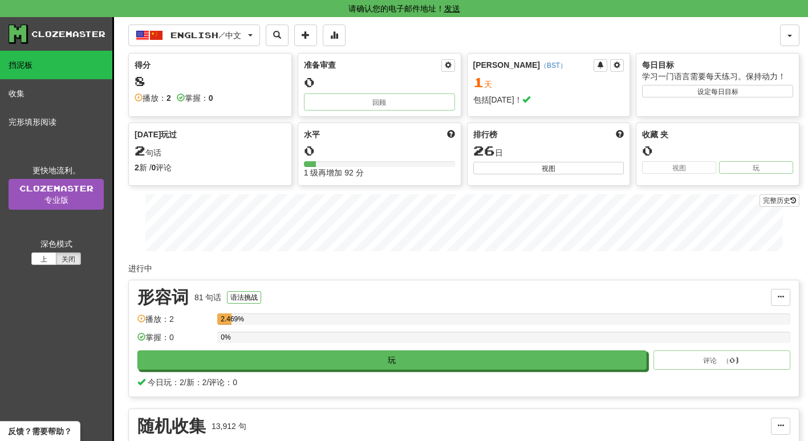
click at [38, 62] on link "挡泥板" at bounding box center [56, 65] width 112 height 28
drag, startPoint x: 56, startPoint y: 42, endPoint x: 68, endPoint y: 34, distance: 13.9
click at [68, 34] on div "Clozemaster" at bounding box center [61, 34] width 104 height 19
click at [68, 34] on div "Clozemaster" at bounding box center [68, 33] width 74 height 11
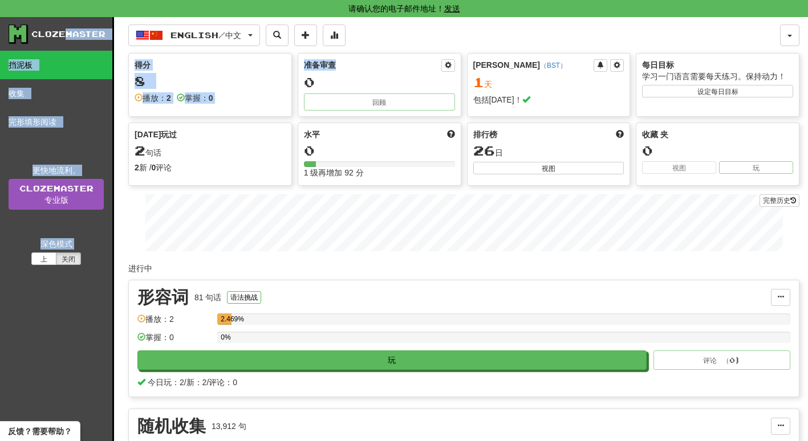
drag, startPoint x: 66, startPoint y: 34, endPoint x: 308, endPoint y: 87, distance: 247.9
click at [308, 87] on div "Clozemaster 挡泥板 收集 完形填形阅读 更快地流利。 Clozemaster 专业版 深色模式 上 关闭 Dashboard Collection…" at bounding box center [404, 299] width 791 height 564
drag, startPoint x: 308, startPoint y: 87, endPoint x: 465, endPoint y: 32, distance: 165.5
click at [465, 32] on div "English / 中文 English / 中文 Streak: 1 Review: 0 Points today: 8 Language Pairing" at bounding box center [453, 36] width 651 height 22
click at [403, 38] on div "English / 中文 English / 中文 Streak: 1 Review: 0 Points today: 8 Language Pairing" at bounding box center [453, 36] width 651 height 22
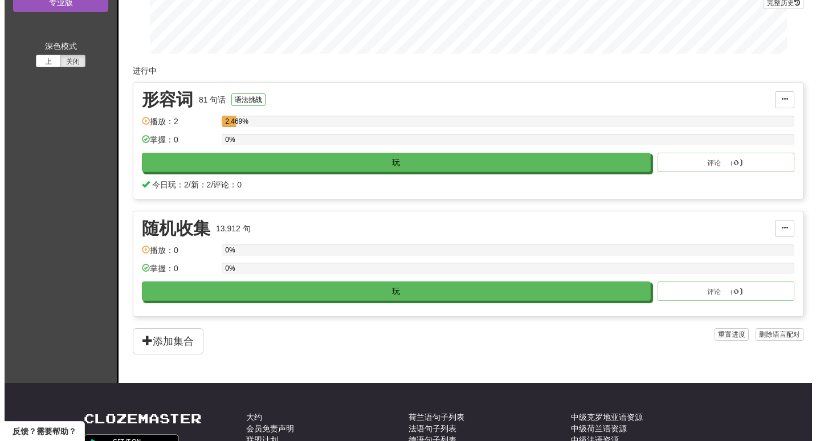
scroll to position [196, 0]
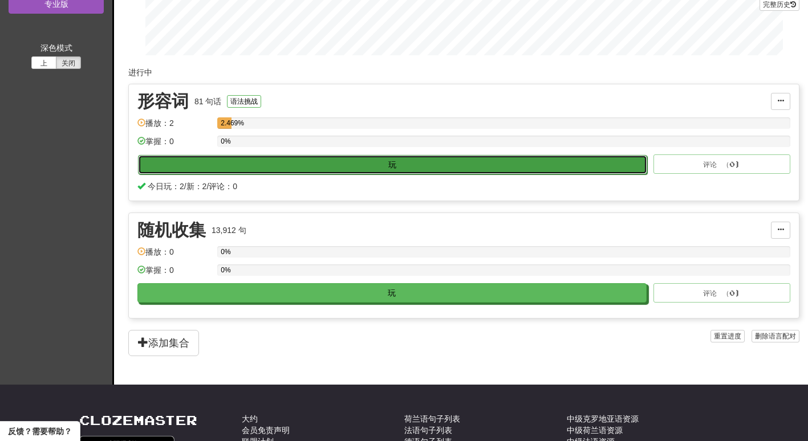
click at [385, 173] on button "玩" at bounding box center [392, 164] width 509 height 19
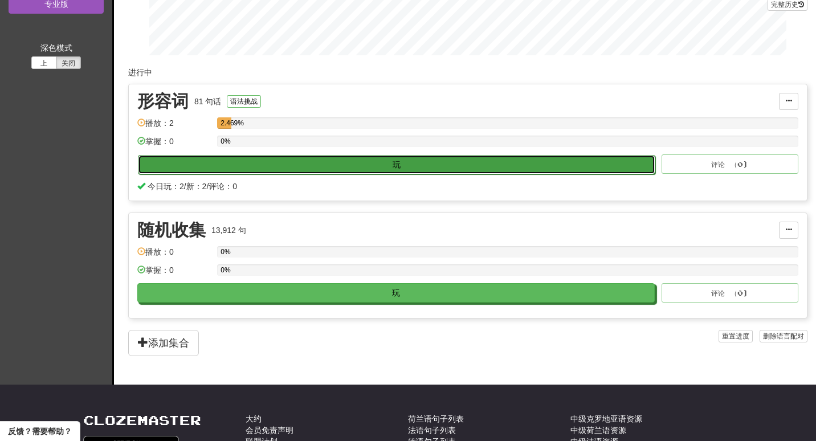
select select "**"
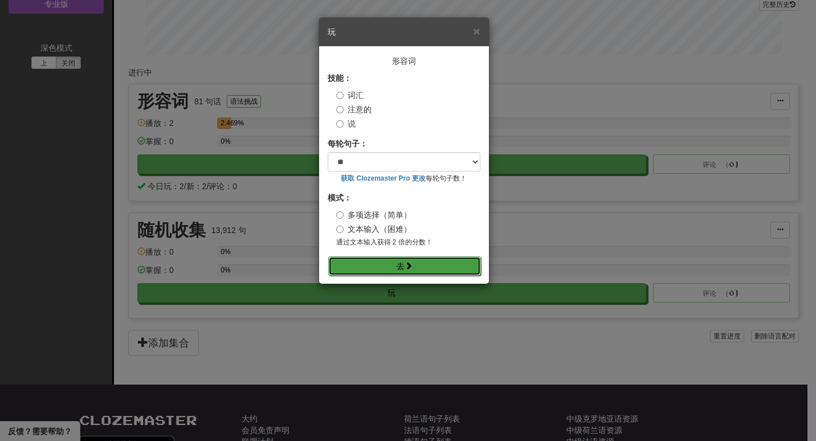
click at [400, 260] on button "去" at bounding box center [404, 265] width 153 height 19
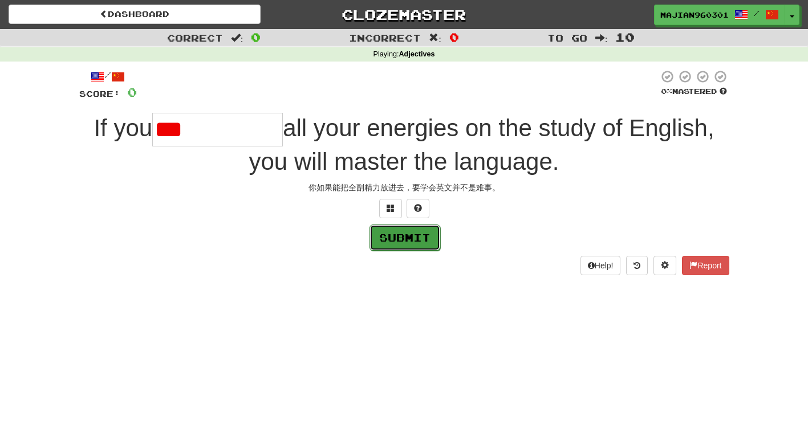
click at [380, 239] on button "Submit" at bounding box center [404, 238] width 71 height 26
type input "**********"
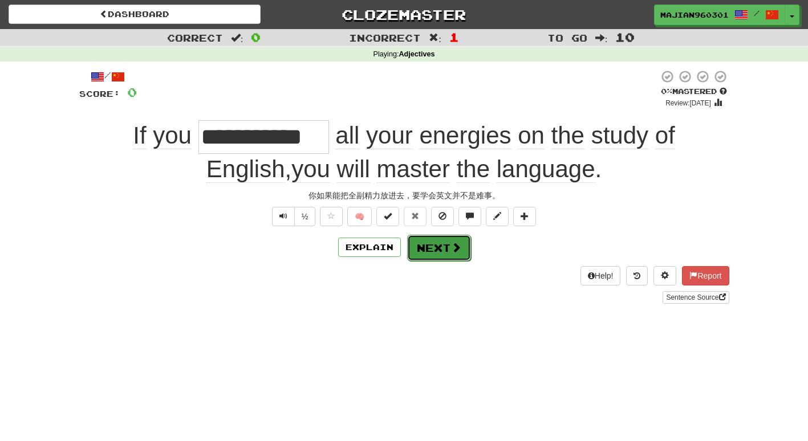
click at [438, 242] on button "Next" at bounding box center [439, 248] width 64 height 26
